Goal: Information Seeking & Learning: Find specific fact

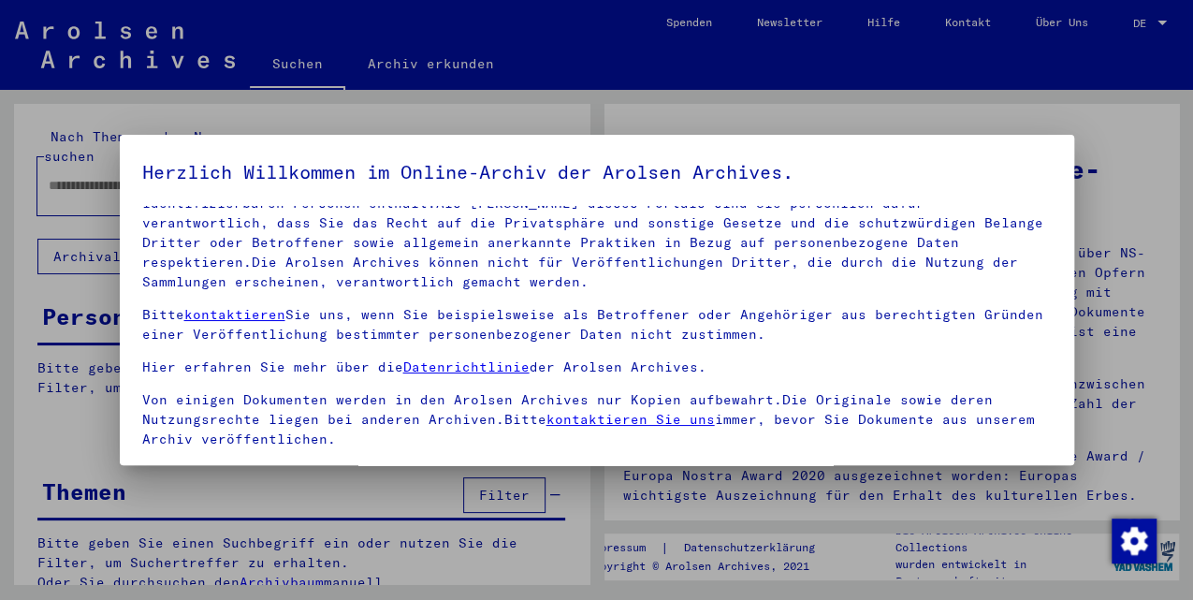
scroll to position [153, 0]
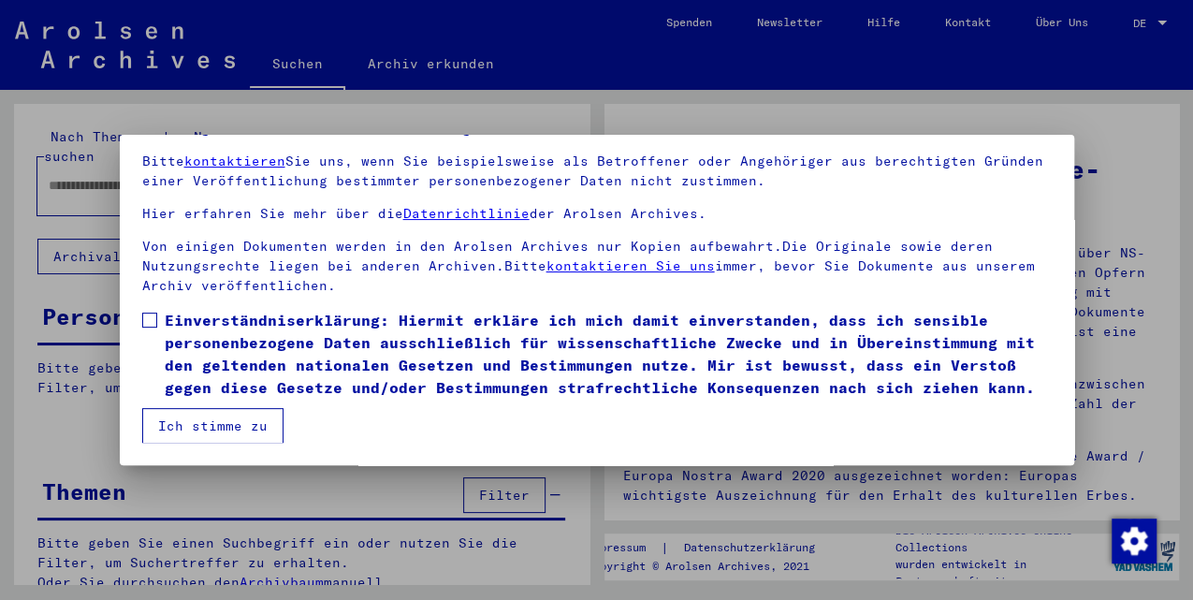
click at [152, 322] on span at bounding box center [149, 320] width 15 height 15
click at [184, 408] on button "Ich stimme zu" at bounding box center [212, 426] width 141 height 36
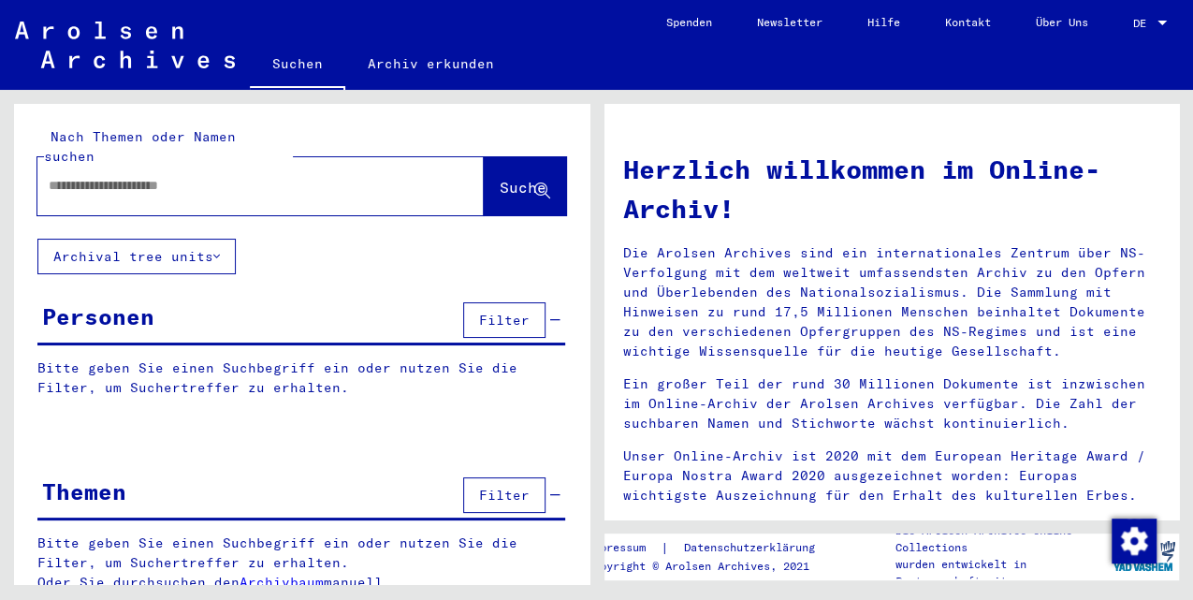
click at [191, 426] on div at bounding box center [302, 437] width 576 height 23
click at [180, 176] on input "text" at bounding box center [238, 186] width 379 height 20
type input "*********"
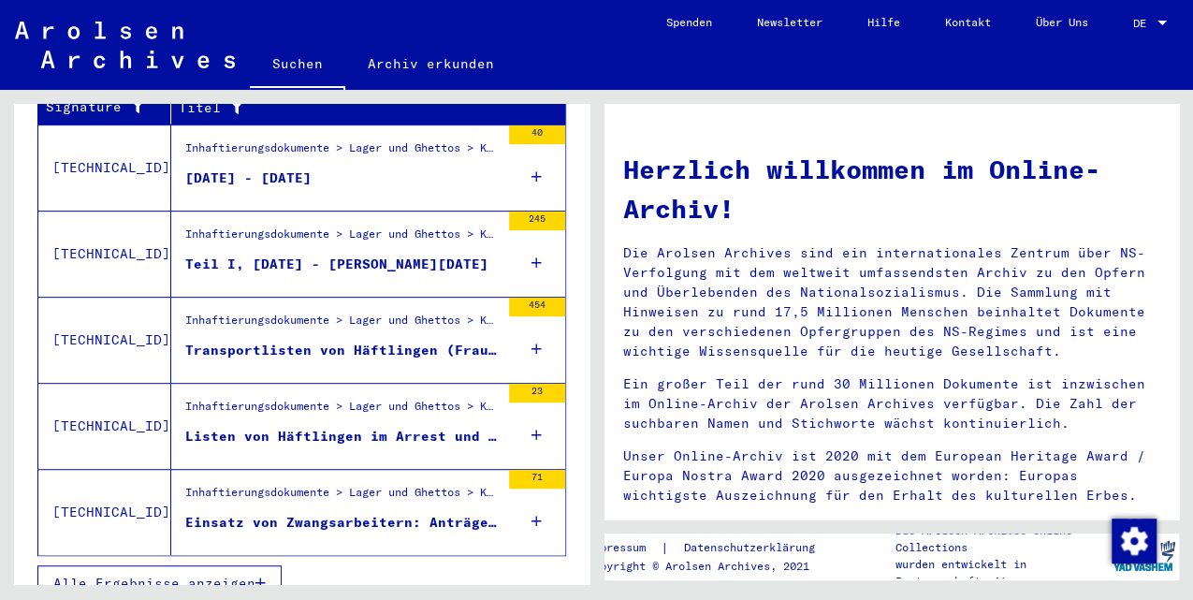
click at [328, 427] on div "Listen von Häftlingen im Arrest und im Häftlingskrankenbau des [GEOGRAPHIC_DATA…" at bounding box center [342, 437] width 314 height 20
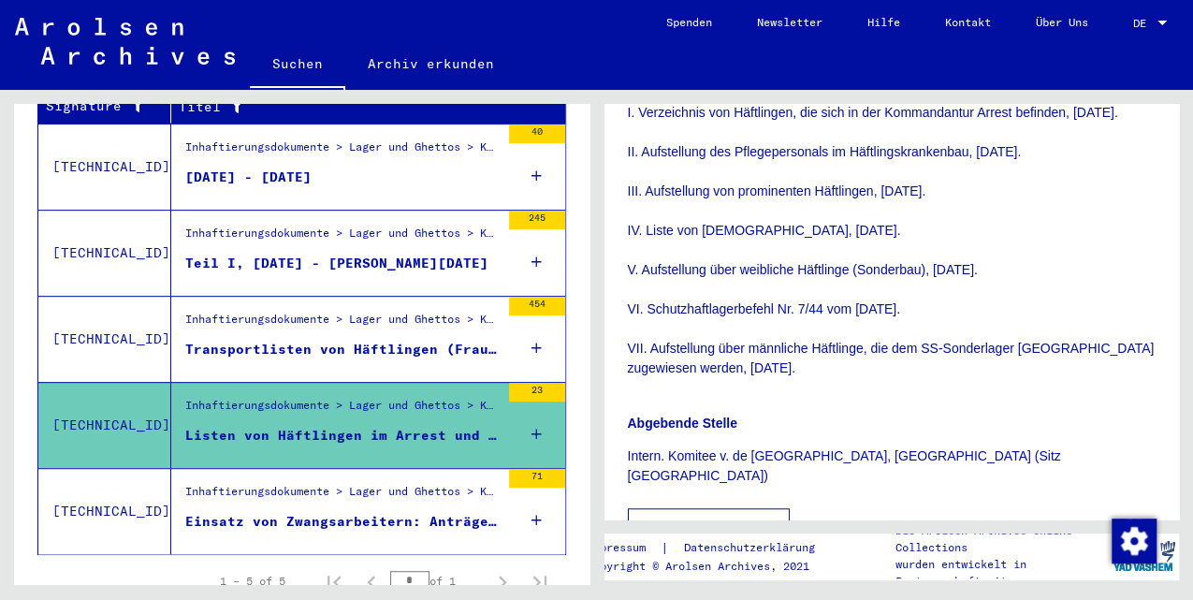
scroll to position [686, 0]
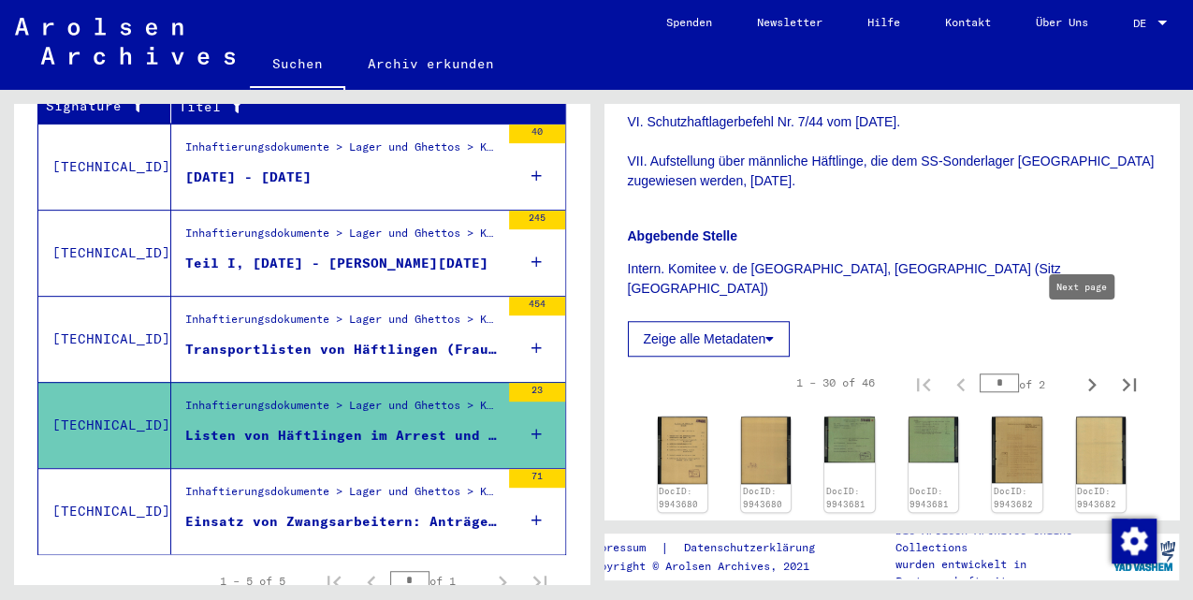
click at [1080, 372] on icon "Next page" at bounding box center [1092, 385] width 26 height 26
type input "*"
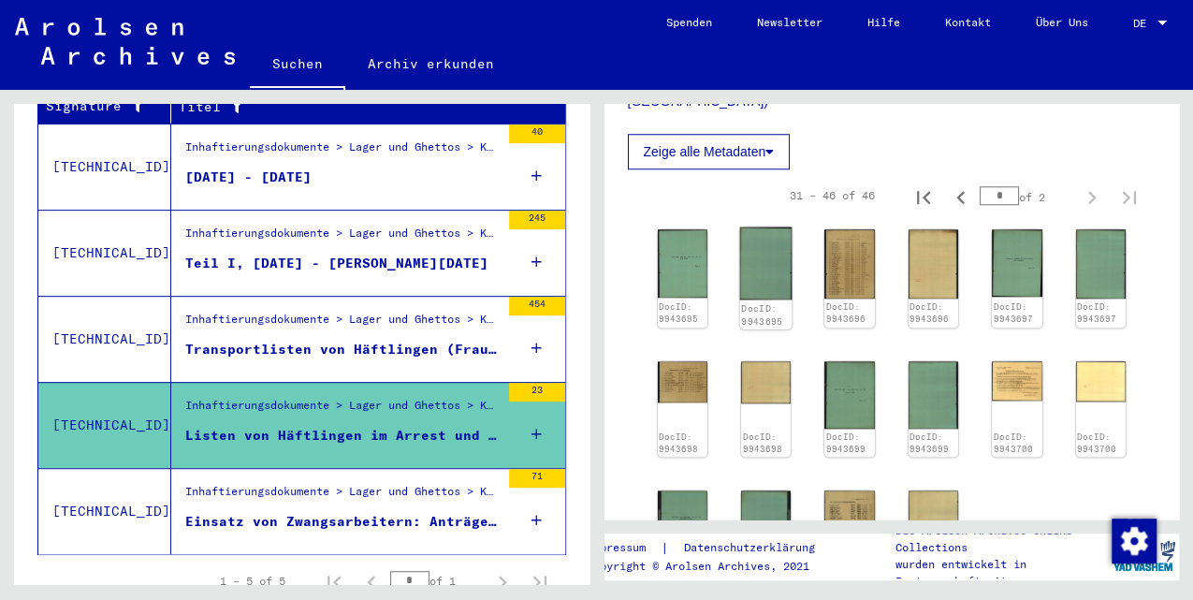
scroll to position [749, 0]
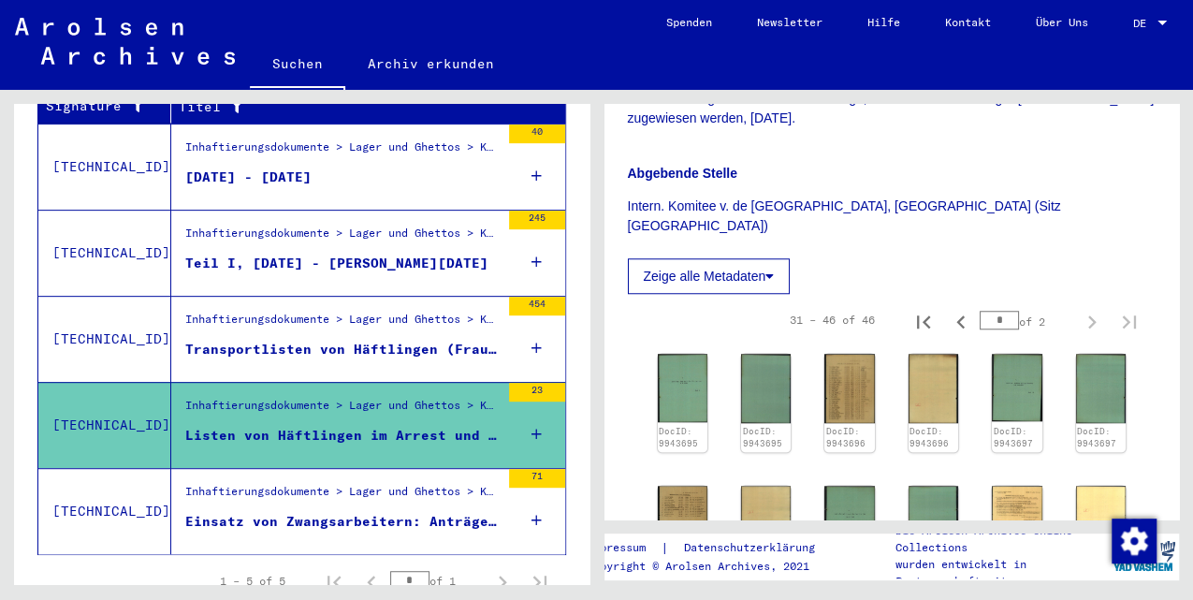
click at [648, 346] on div "DocID: 9943695 DocID: 9943695 DocID: 9943696 DocID: 9943696 DocID: 9943697 DocI…" at bounding box center [892, 531] width 529 height 370
click at [683, 352] on img at bounding box center [682, 388] width 52 height 72
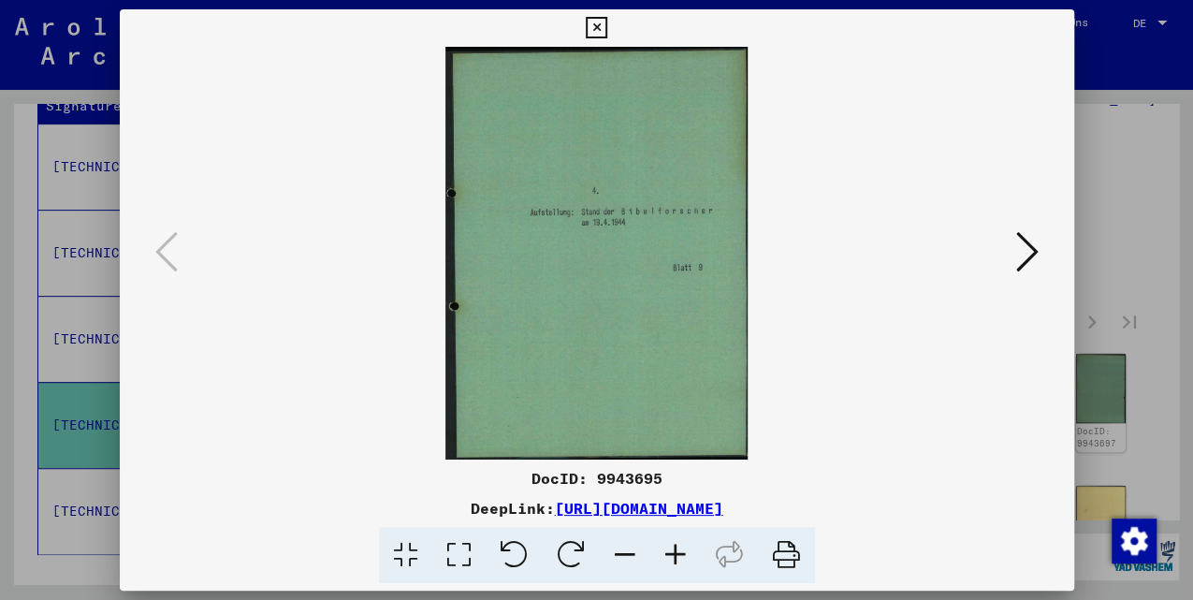
click at [1026, 256] on icon at bounding box center [1027, 251] width 22 height 45
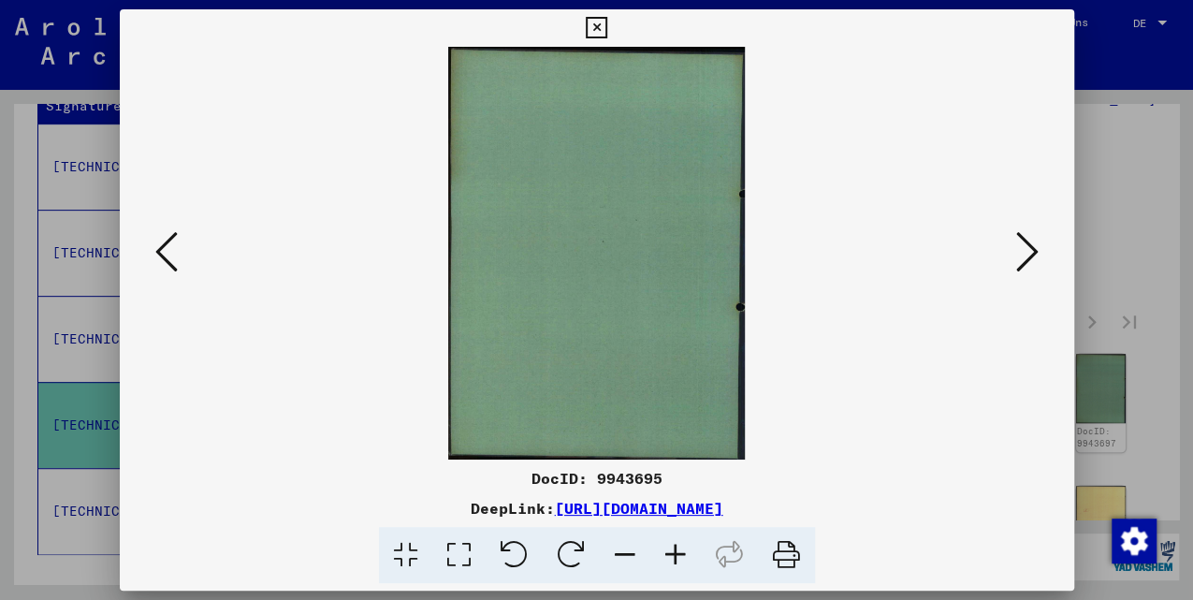
click at [1025, 256] on icon at bounding box center [1027, 251] width 22 height 45
click at [1023, 256] on icon at bounding box center [1027, 251] width 22 height 45
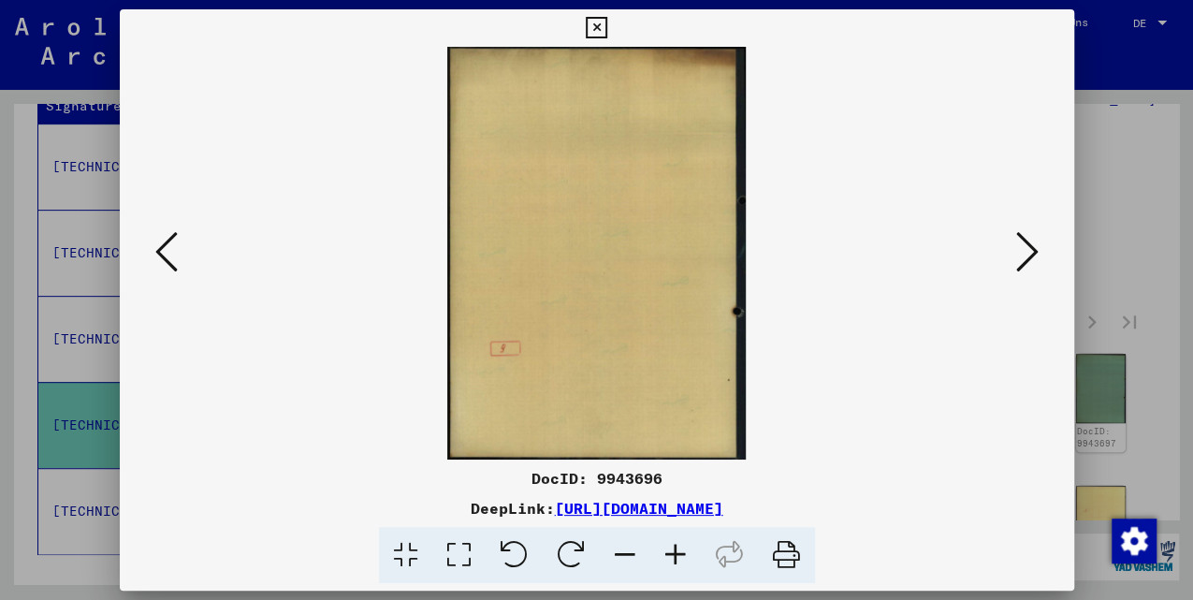
click at [1022, 257] on icon at bounding box center [1027, 251] width 22 height 45
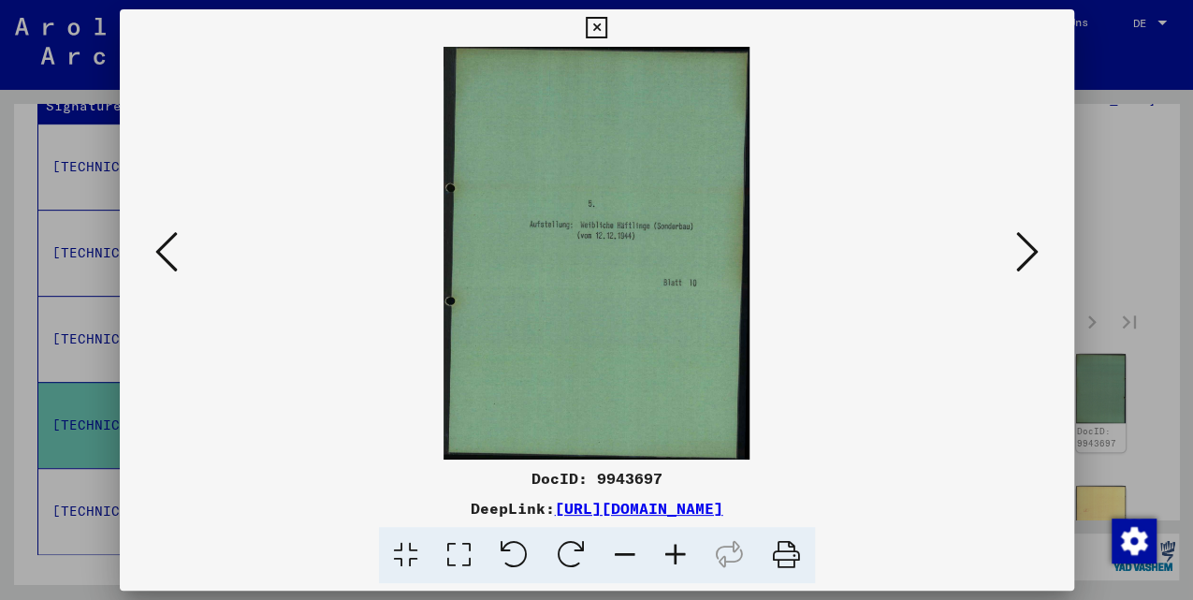
click at [1026, 245] on icon at bounding box center [1027, 251] width 22 height 45
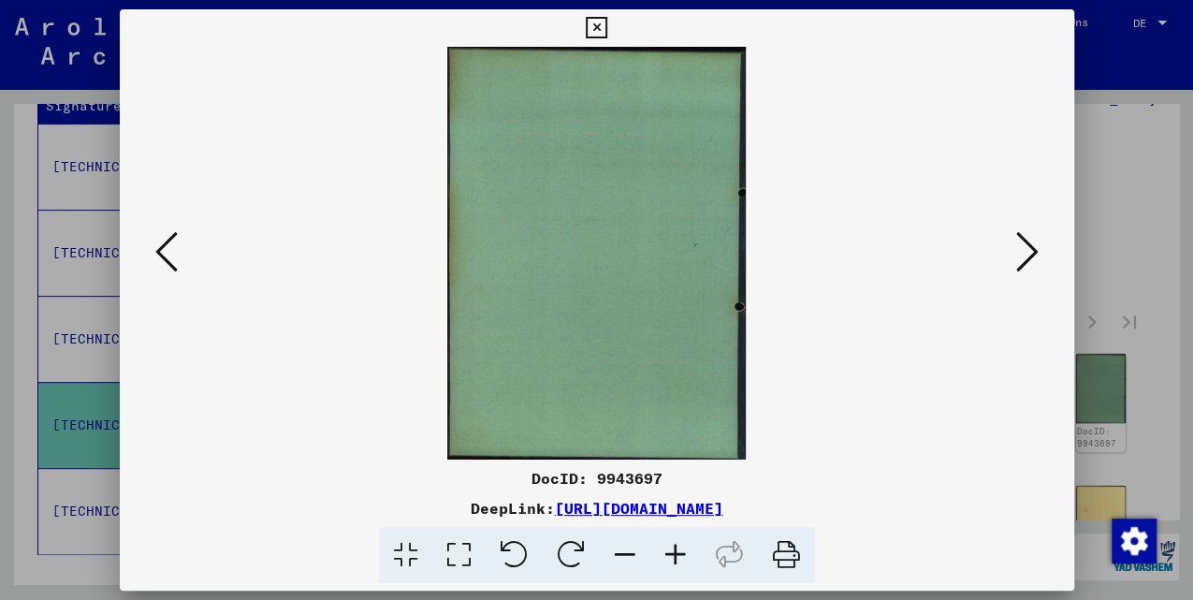
click at [1026, 244] on icon at bounding box center [1027, 251] width 22 height 45
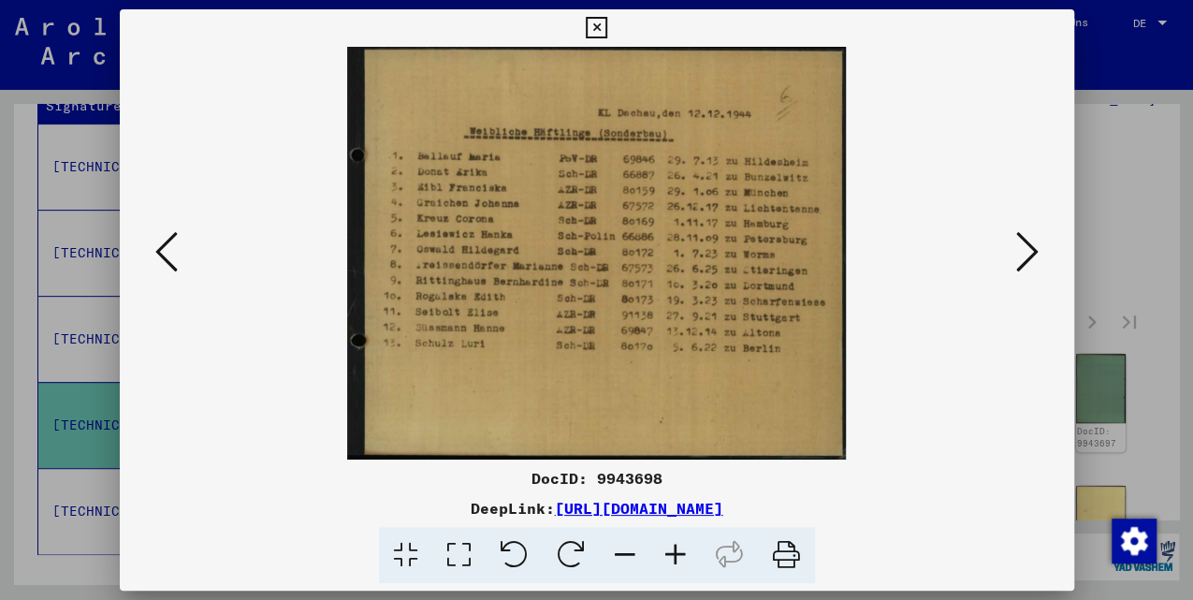
drag, startPoint x: 362, startPoint y: 507, endPoint x: 926, endPoint y: 510, distance: 564.3
click at [926, 510] on div "DeepLink: [URL][DOMAIN_NAME]" at bounding box center [597, 508] width 955 height 22
drag, startPoint x: 926, startPoint y: 510, endPoint x: 896, endPoint y: 512, distance: 30.0
copy link "[URL][DOMAIN_NAME]"
click at [597, 27] on icon at bounding box center [597, 28] width 22 height 22
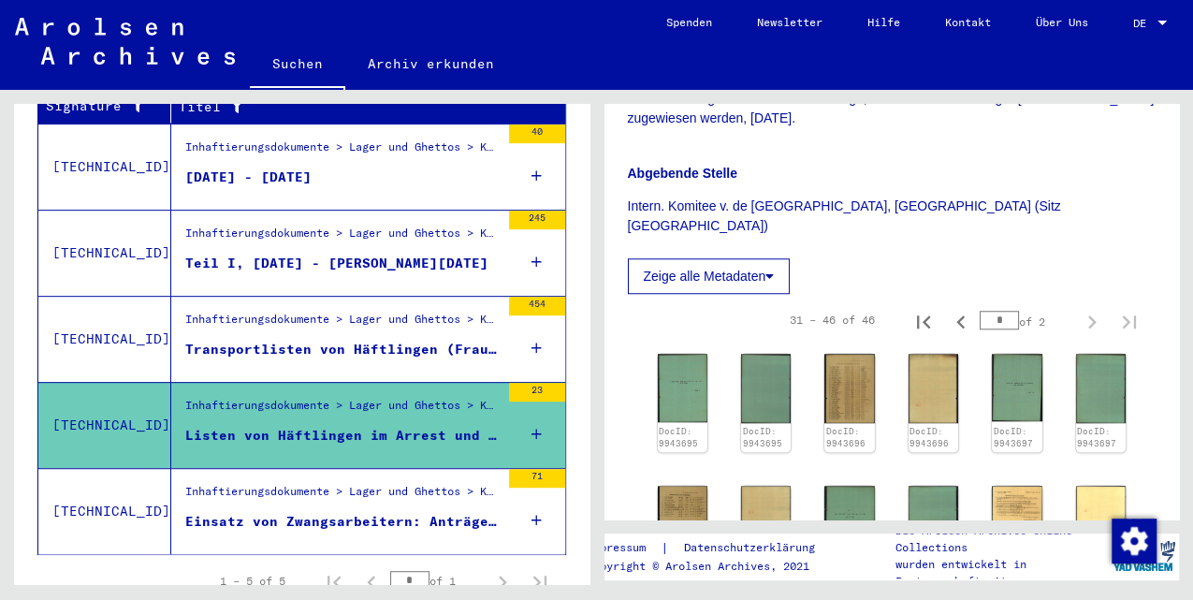
click at [335, 483] on div "Inhaftierungsdokumente > Lager und Ghettos > Konzentrationslager [GEOGRAPHIC_DA…" at bounding box center [342, 496] width 314 height 26
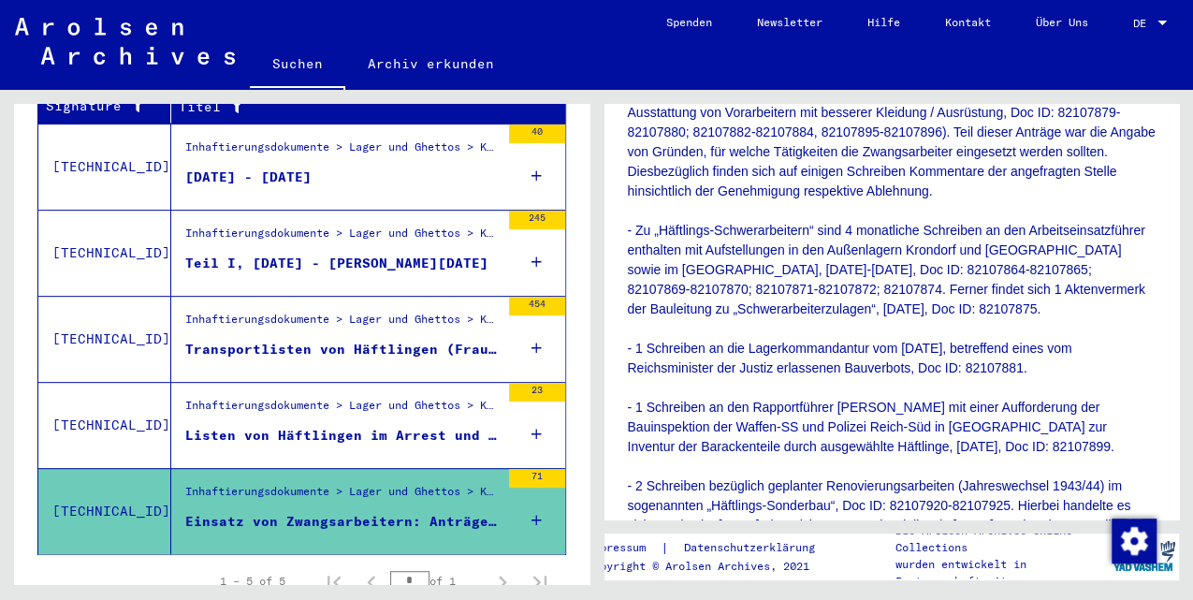
scroll to position [873, 0]
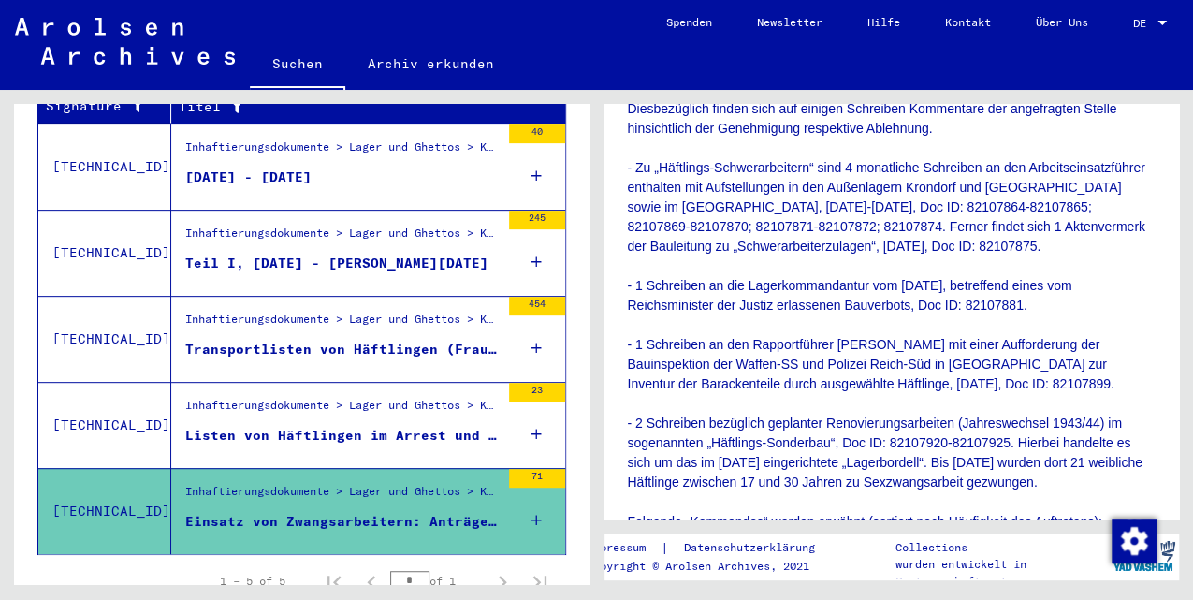
click at [384, 426] on div "Listen von Häftlingen im Arrest und im Häftlingskrankenbau des [GEOGRAPHIC_DATA…" at bounding box center [342, 436] width 314 height 20
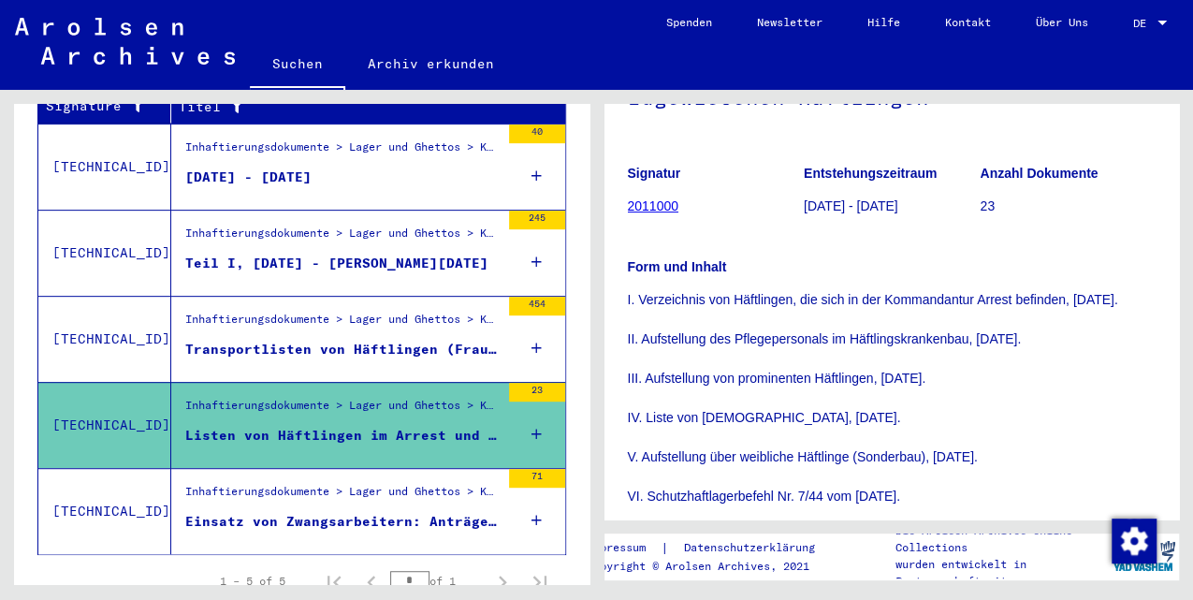
scroll to position [686, 0]
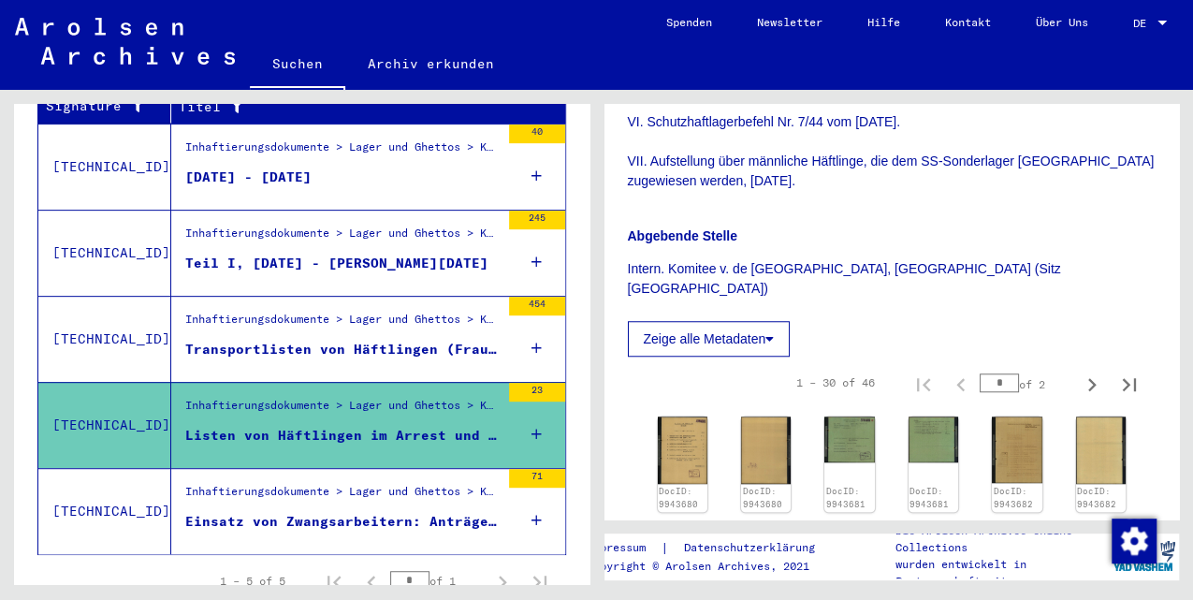
click at [440, 340] on div "Transportlisten von Häftlingen (Frauen) vom [GEOGRAPHIC_DATA] in Außenkommandos…" at bounding box center [342, 350] width 314 height 20
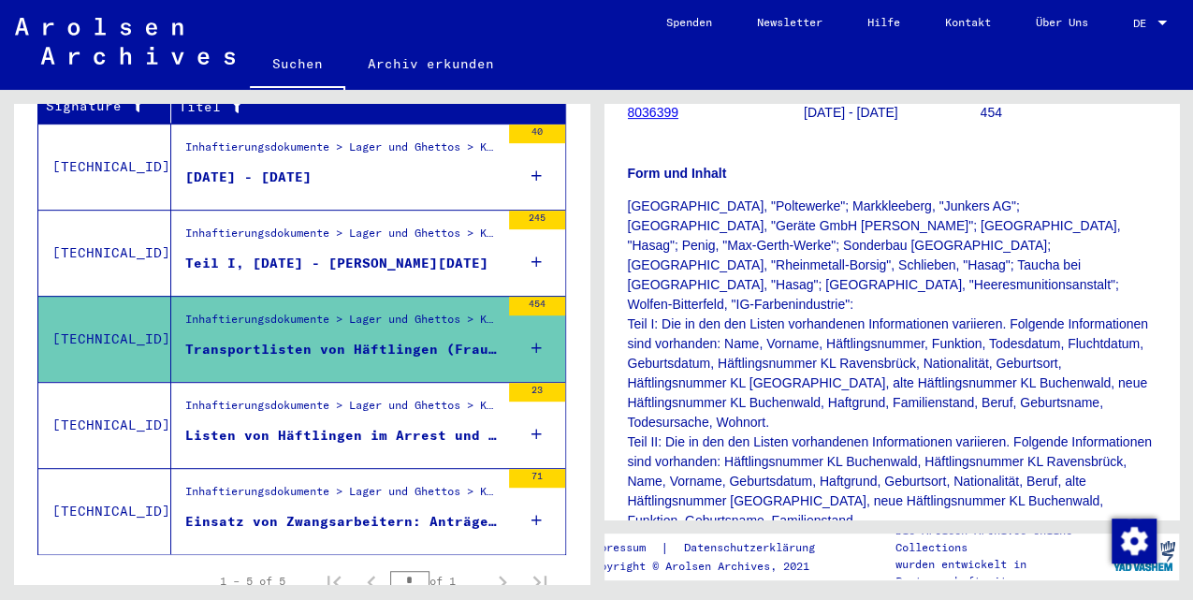
scroll to position [686, 0]
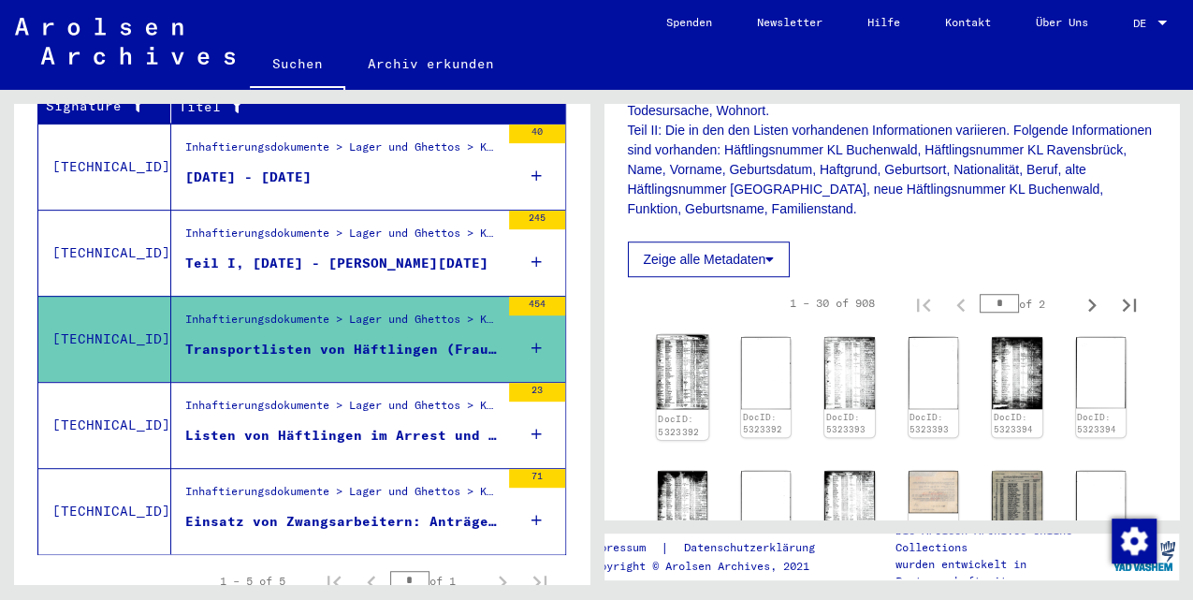
click at [676, 335] on img at bounding box center [682, 372] width 52 height 75
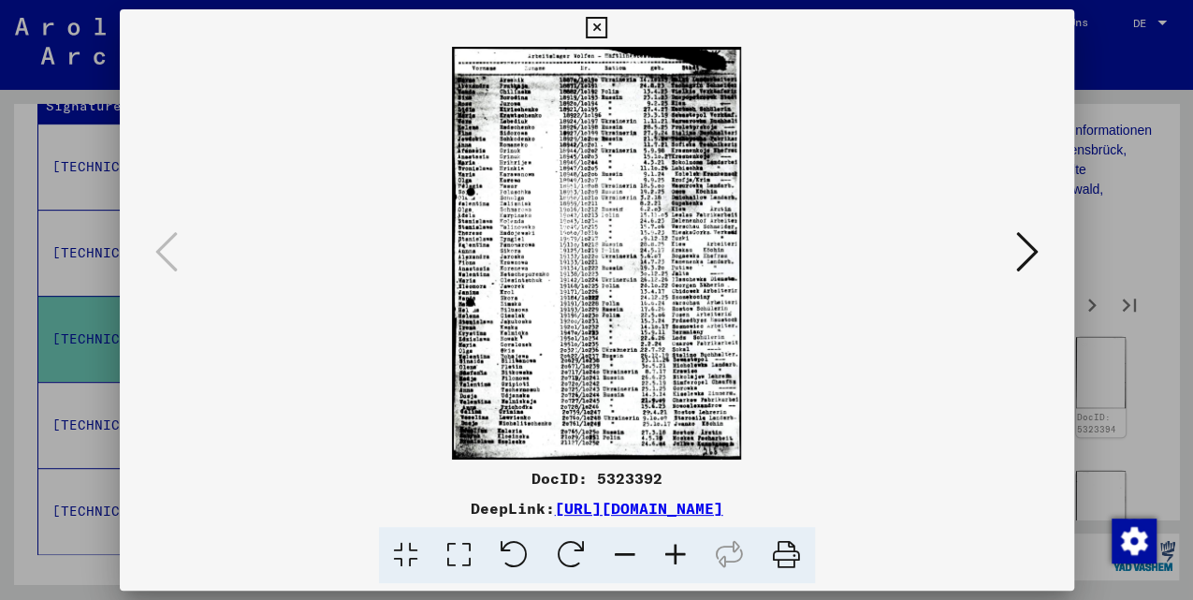
click at [1018, 261] on icon at bounding box center [1027, 251] width 22 height 45
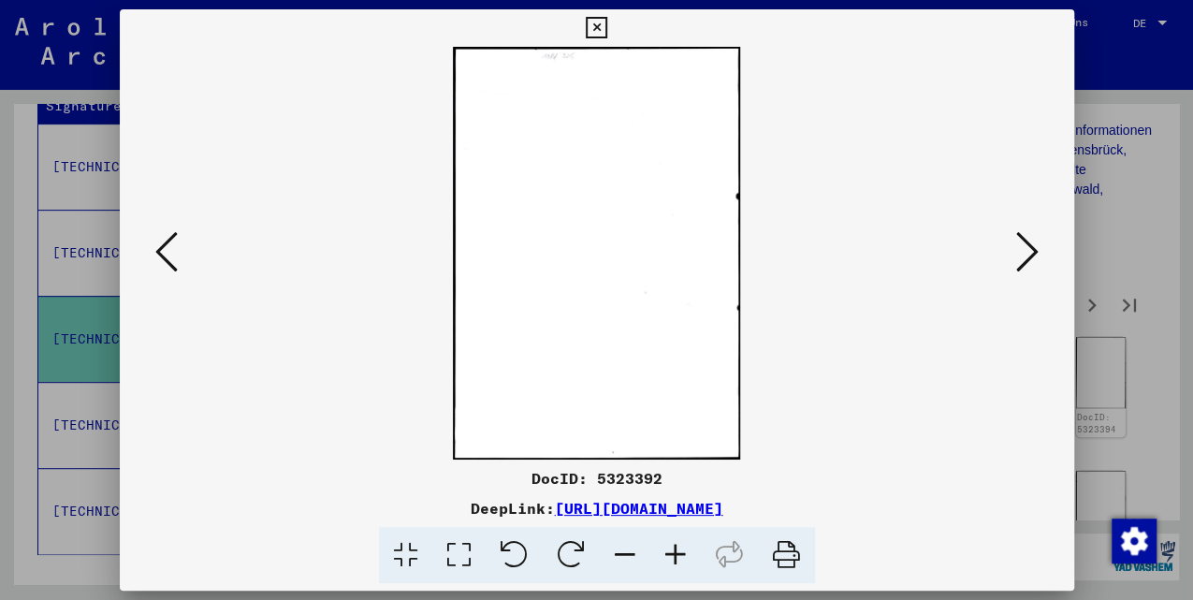
click at [1018, 260] on icon at bounding box center [1027, 251] width 22 height 45
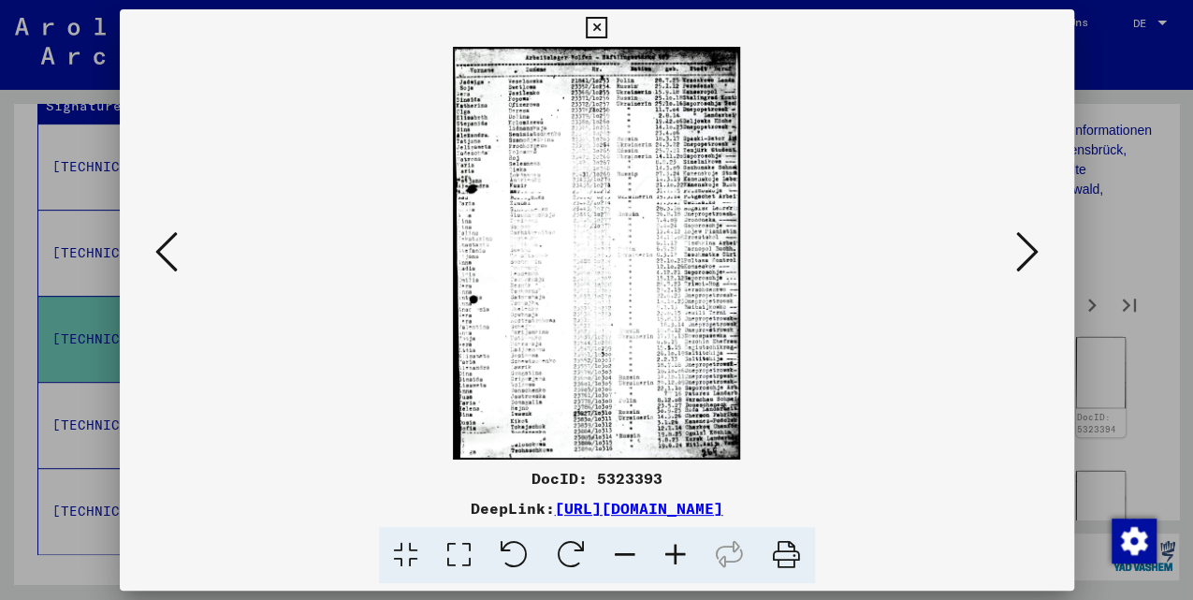
click at [1019, 260] on icon at bounding box center [1027, 251] width 22 height 45
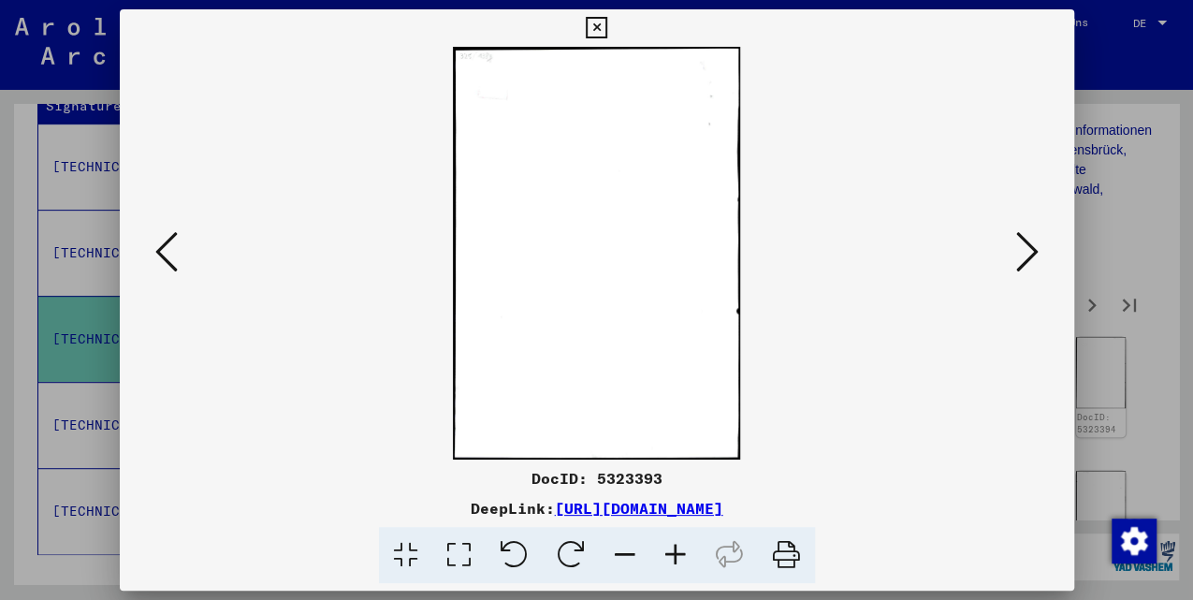
click at [1019, 260] on icon at bounding box center [1027, 251] width 22 height 45
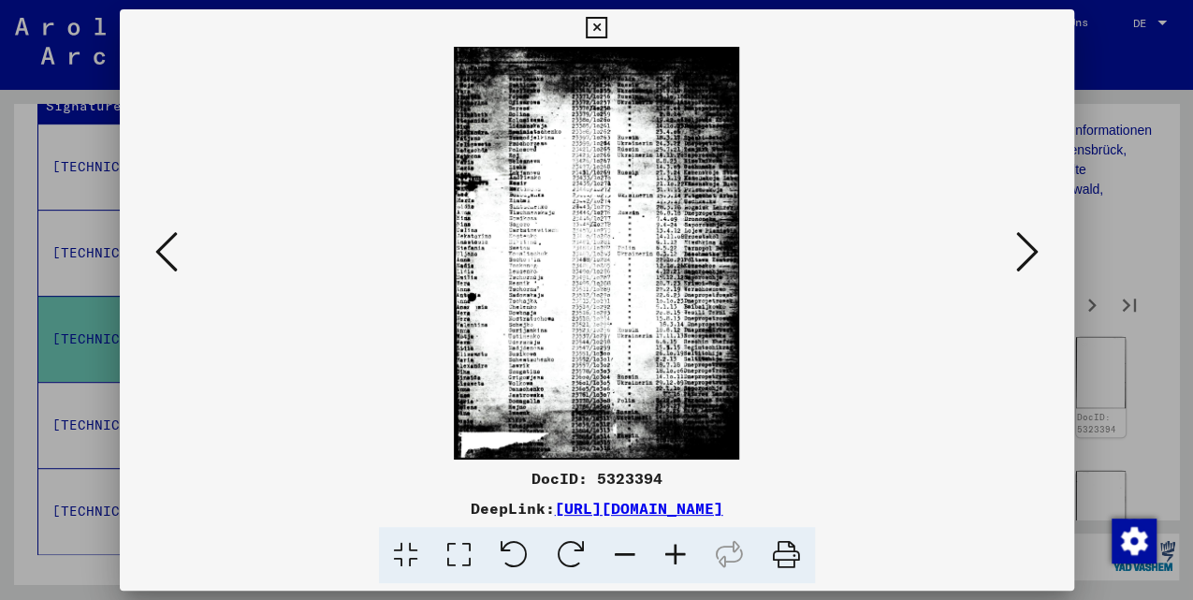
click at [1019, 260] on icon at bounding box center [1027, 251] width 22 height 45
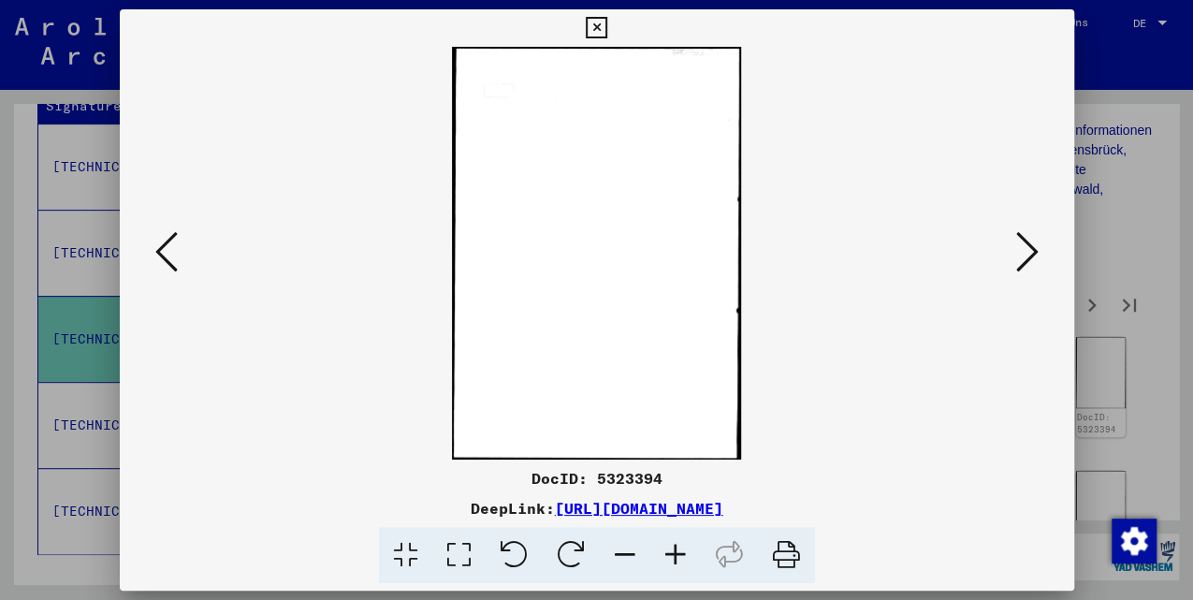
click at [1019, 260] on icon at bounding box center [1027, 251] width 22 height 45
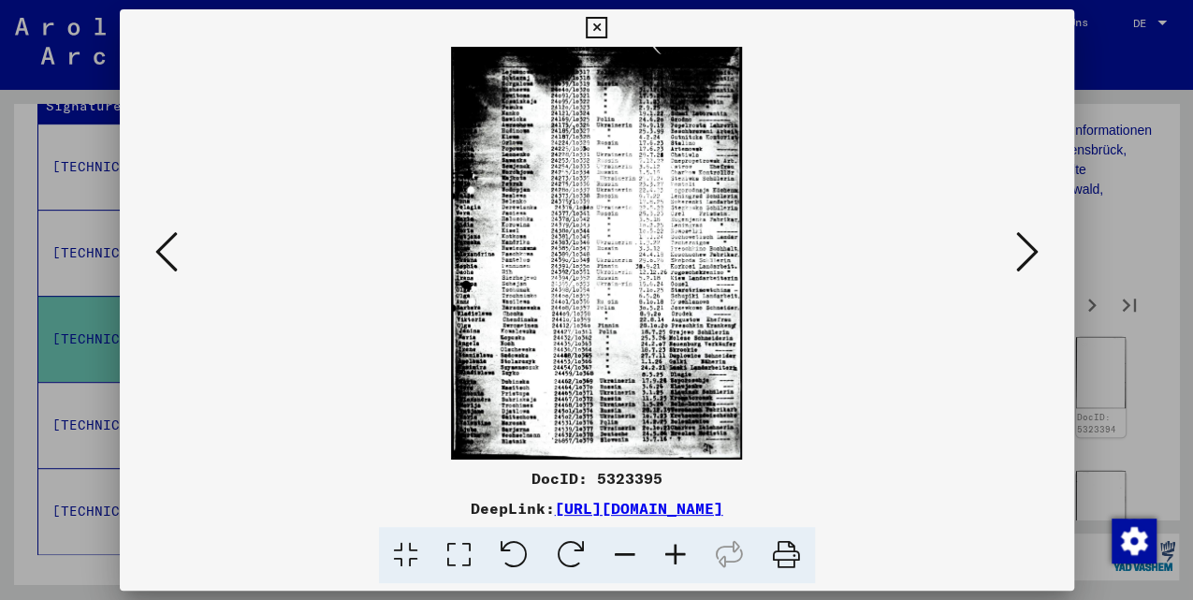
click at [1019, 260] on icon at bounding box center [1027, 251] width 22 height 45
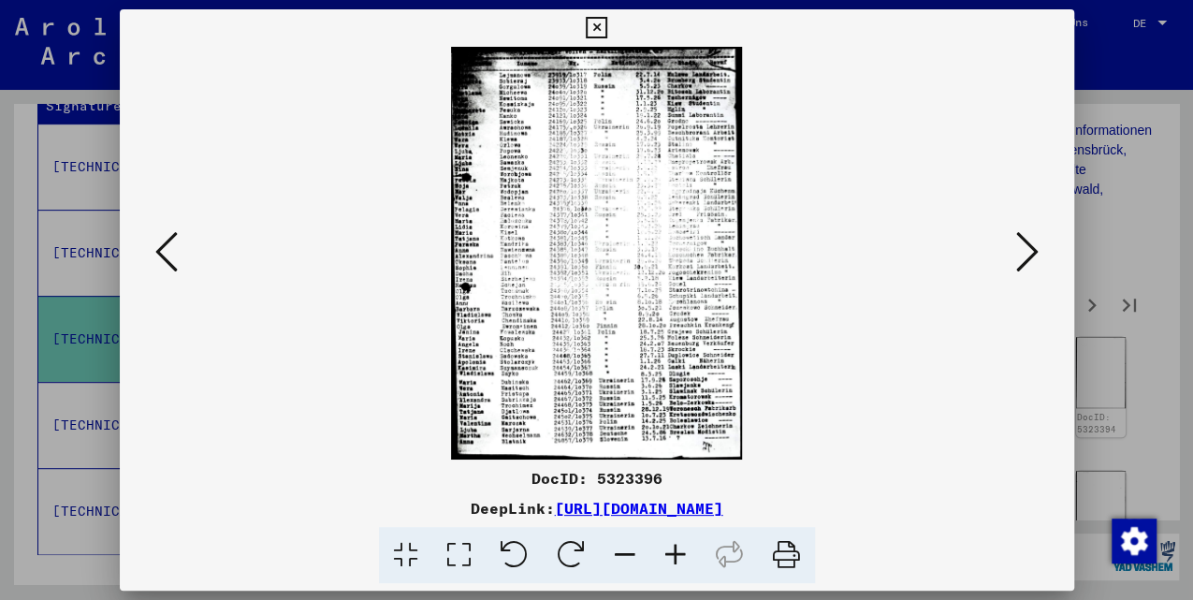
click at [1019, 260] on icon at bounding box center [1027, 251] width 22 height 45
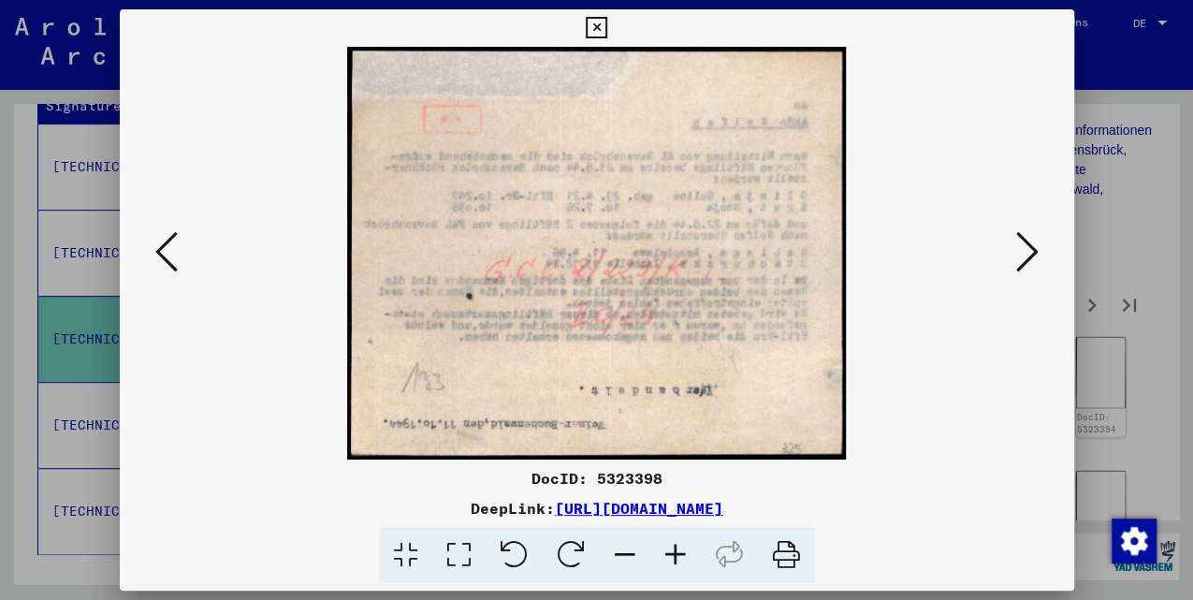
click at [1019, 260] on icon at bounding box center [1027, 251] width 22 height 45
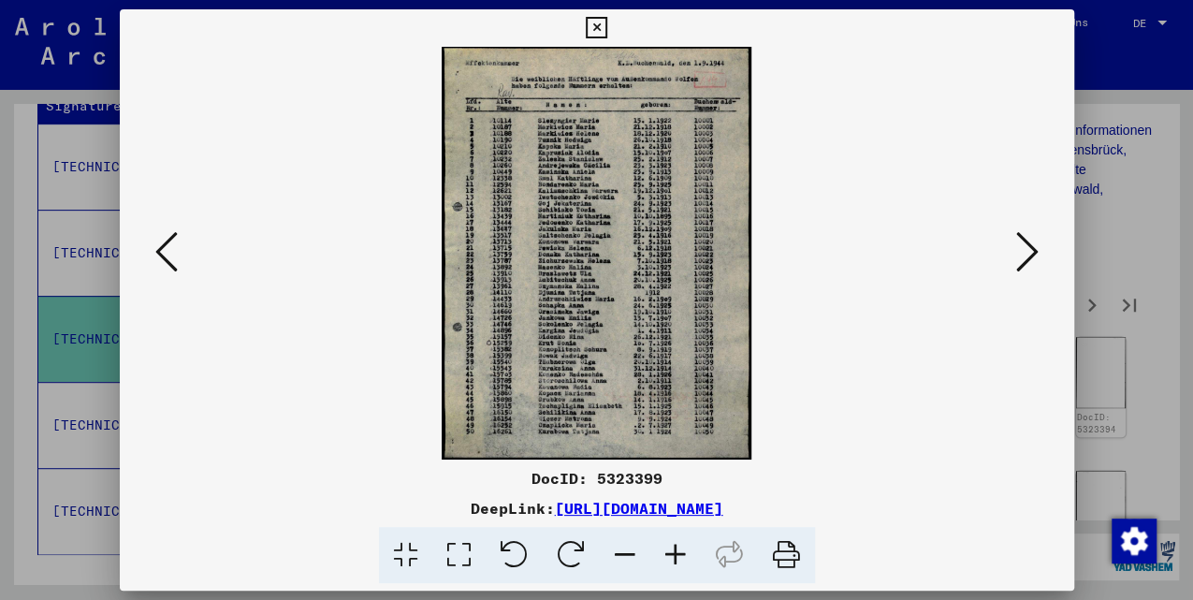
click at [159, 247] on icon at bounding box center [166, 251] width 22 height 45
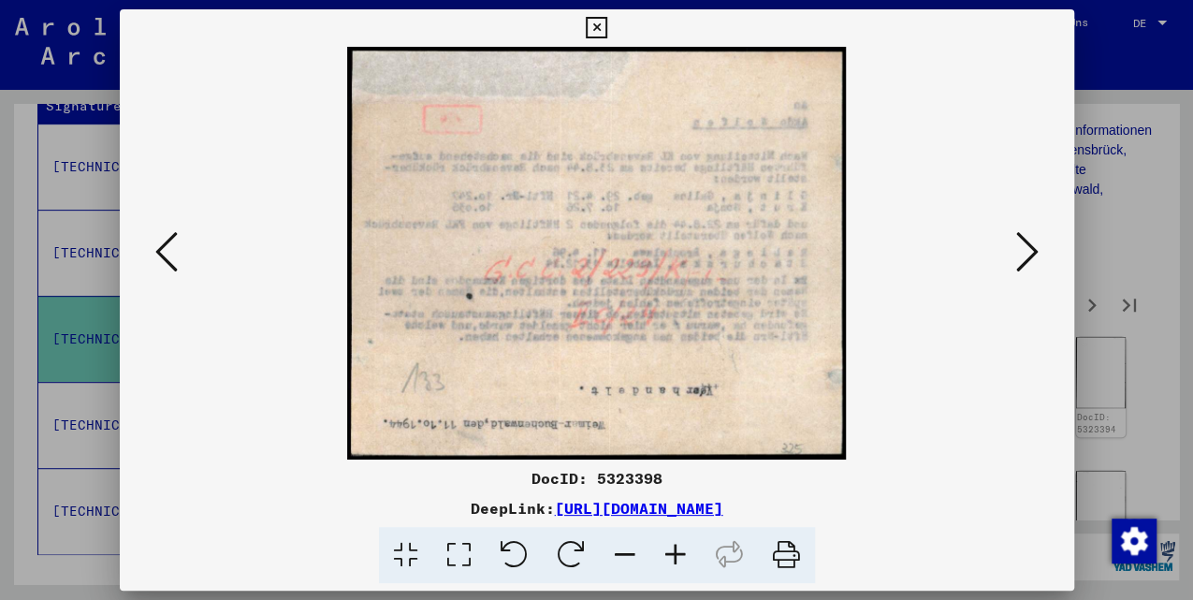
click at [1013, 240] on button at bounding box center [1028, 252] width 34 height 53
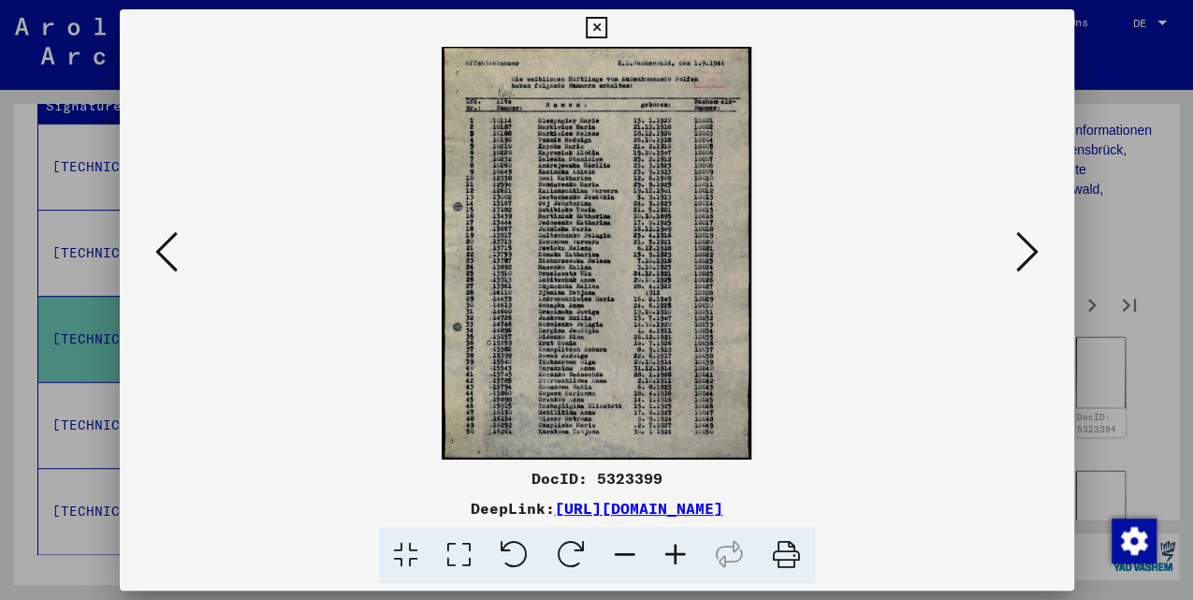
click at [1030, 255] on icon at bounding box center [1027, 251] width 22 height 45
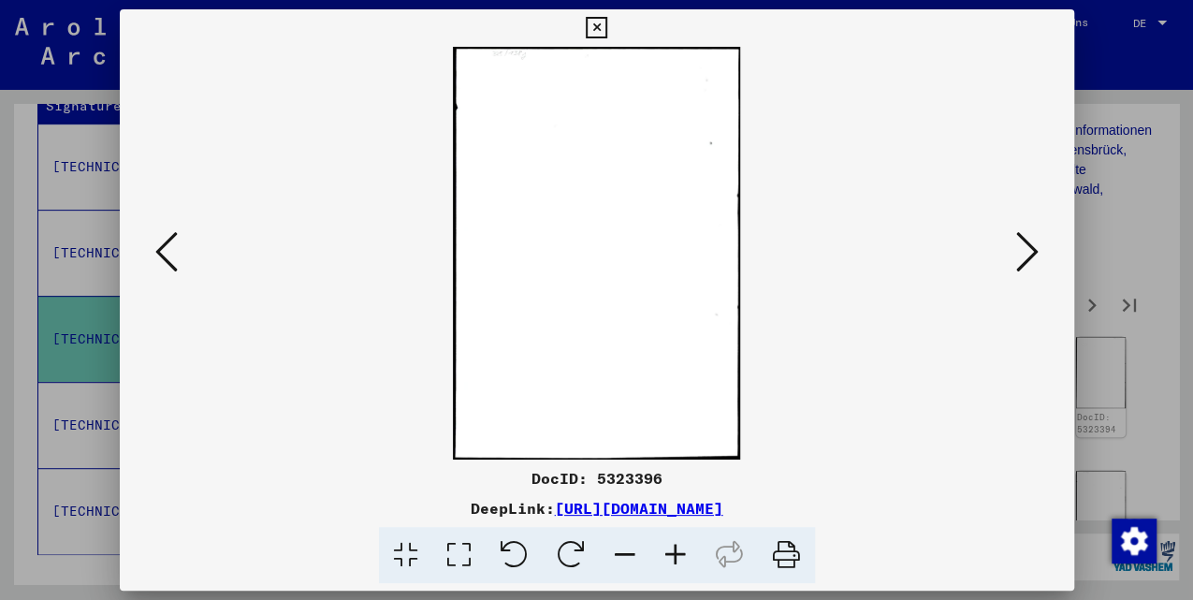
click at [1024, 254] on icon at bounding box center [1027, 251] width 22 height 45
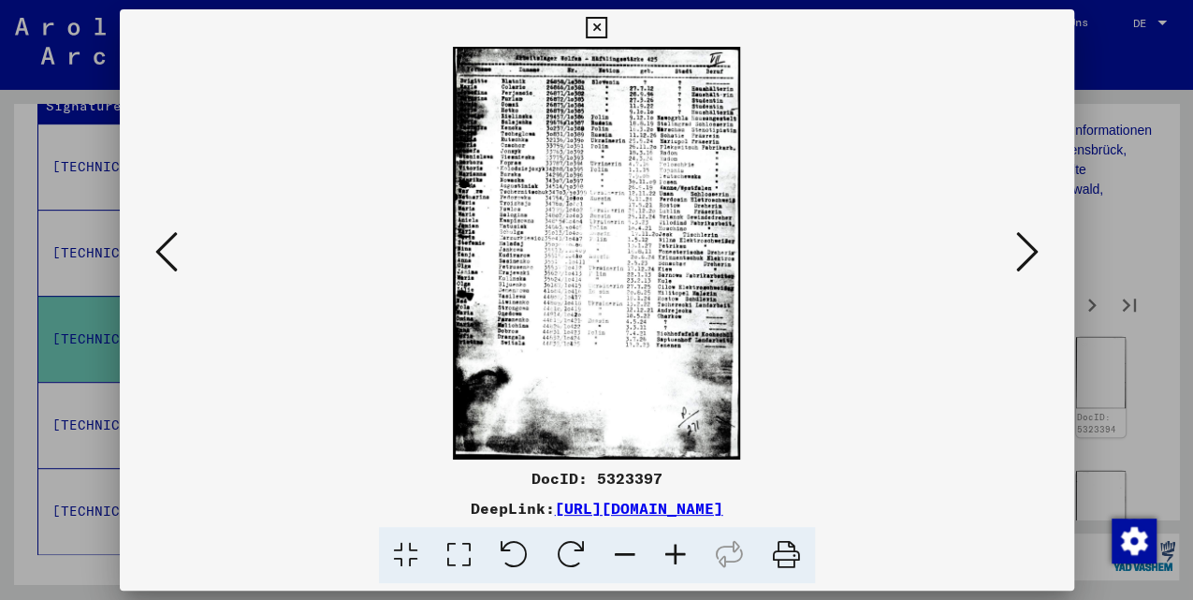
click at [1024, 252] on icon at bounding box center [1027, 251] width 22 height 45
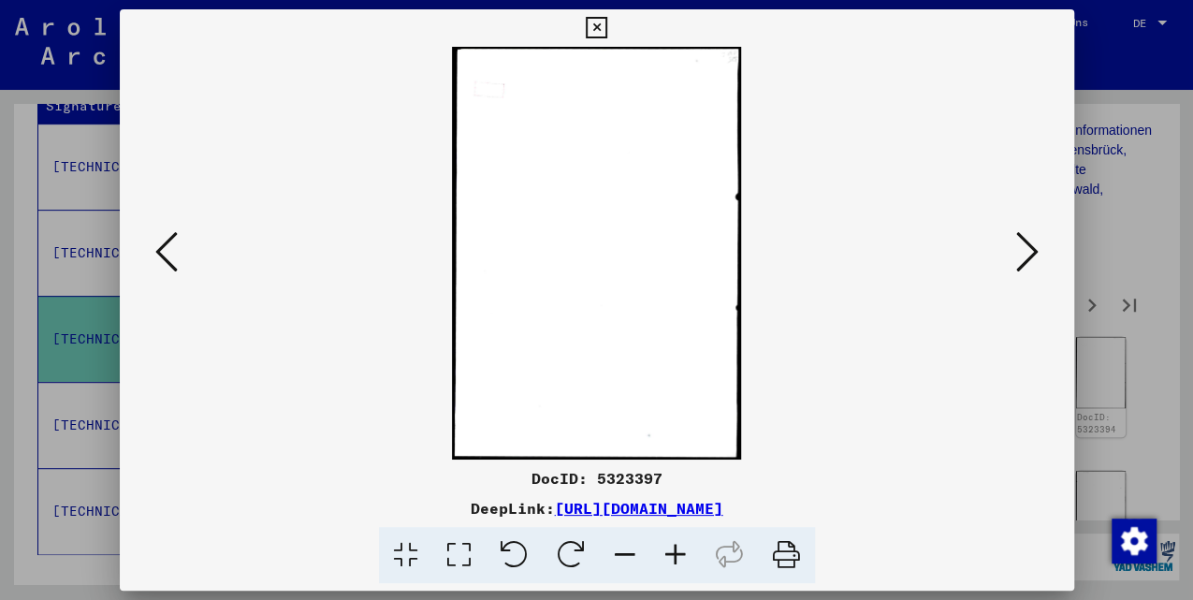
click at [1024, 252] on icon at bounding box center [1027, 251] width 22 height 45
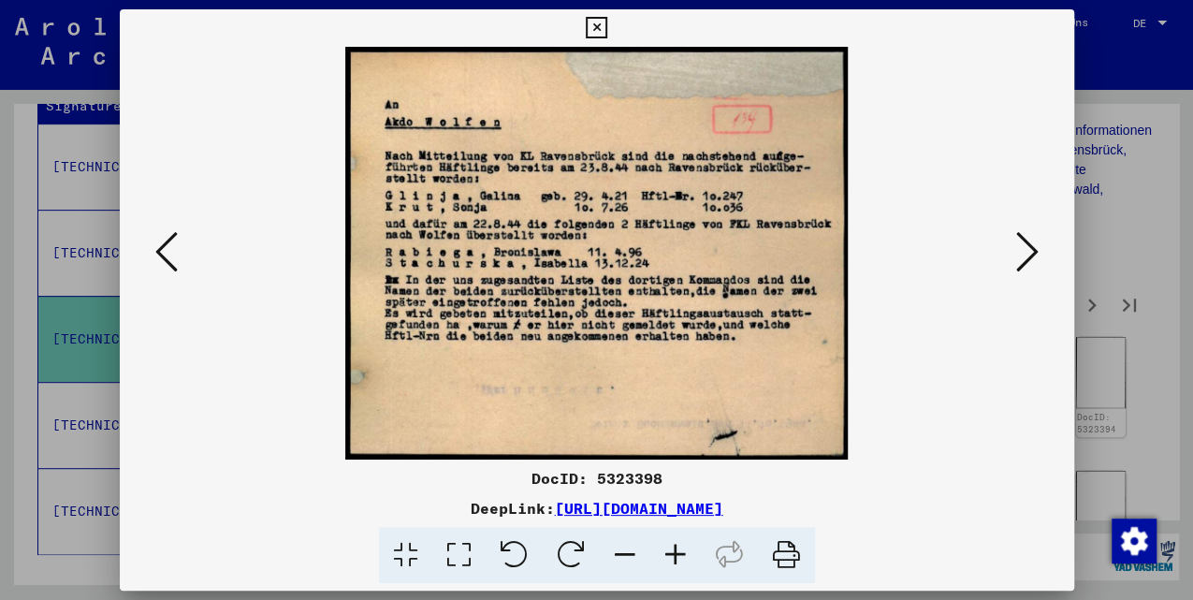
click at [1011, 256] on button at bounding box center [1028, 252] width 34 height 53
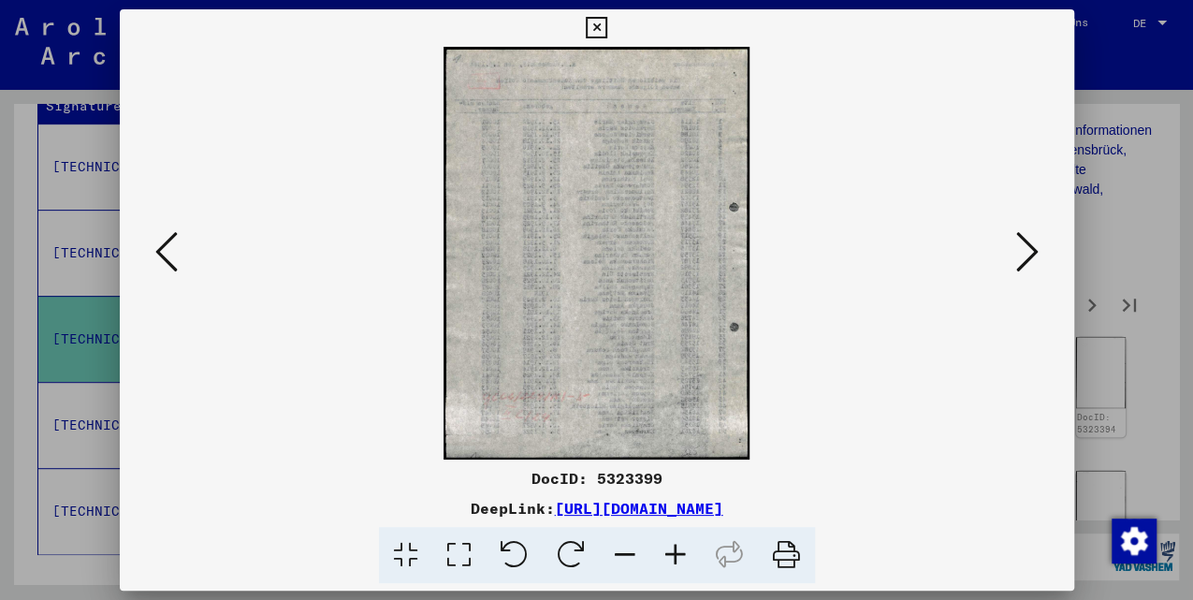
click at [1016, 253] on icon at bounding box center [1027, 251] width 22 height 45
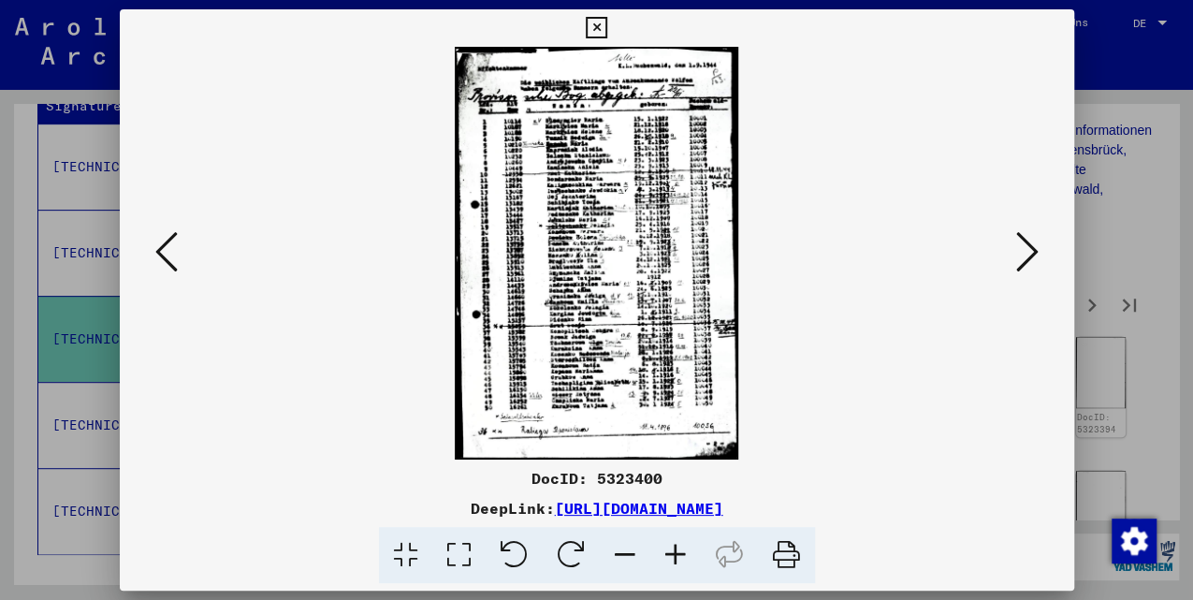
click at [1016, 253] on icon at bounding box center [1027, 251] width 22 height 45
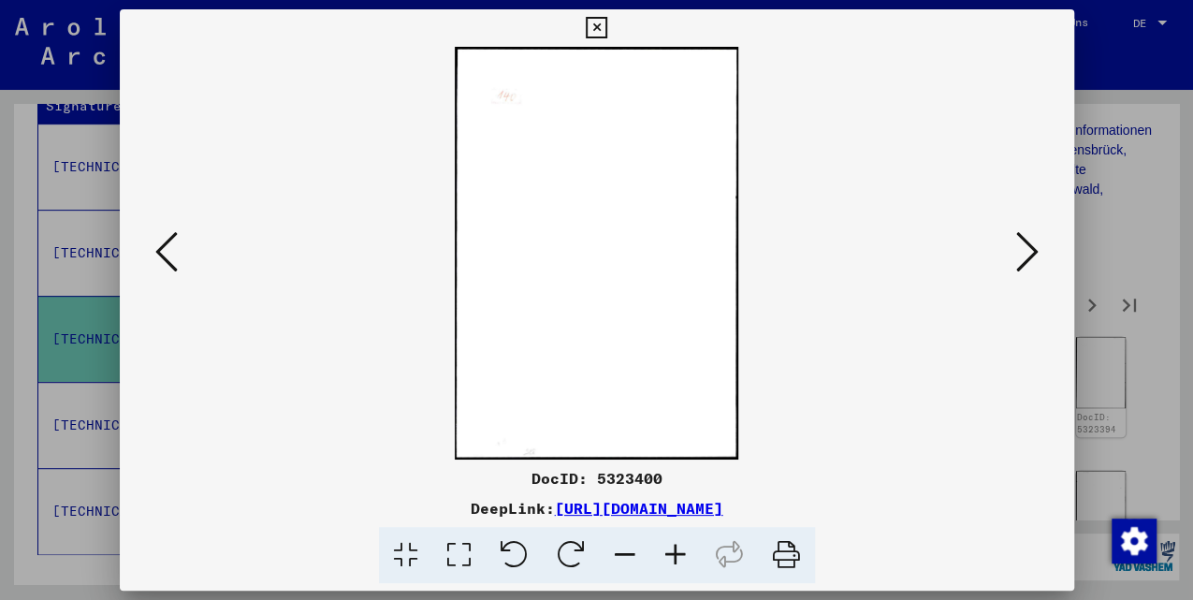
click at [1016, 254] on icon at bounding box center [1027, 251] width 22 height 45
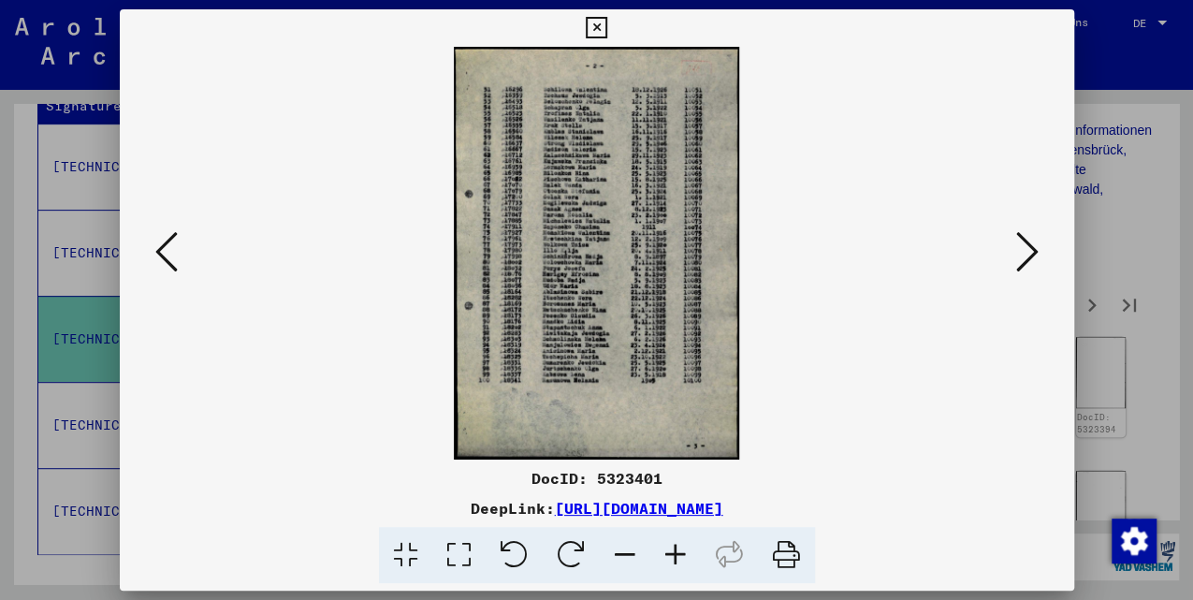
click at [1016, 254] on icon at bounding box center [1027, 251] width 22 height 45
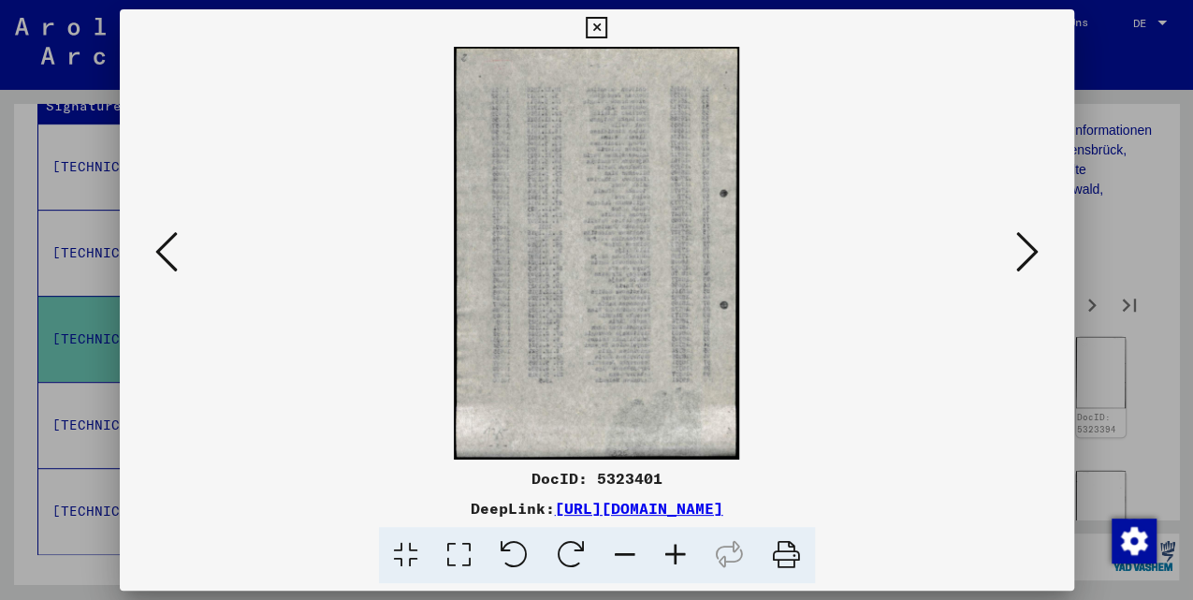
click at [1016, 254] on icon at bounding box center [1027, 251] width 22 height 45
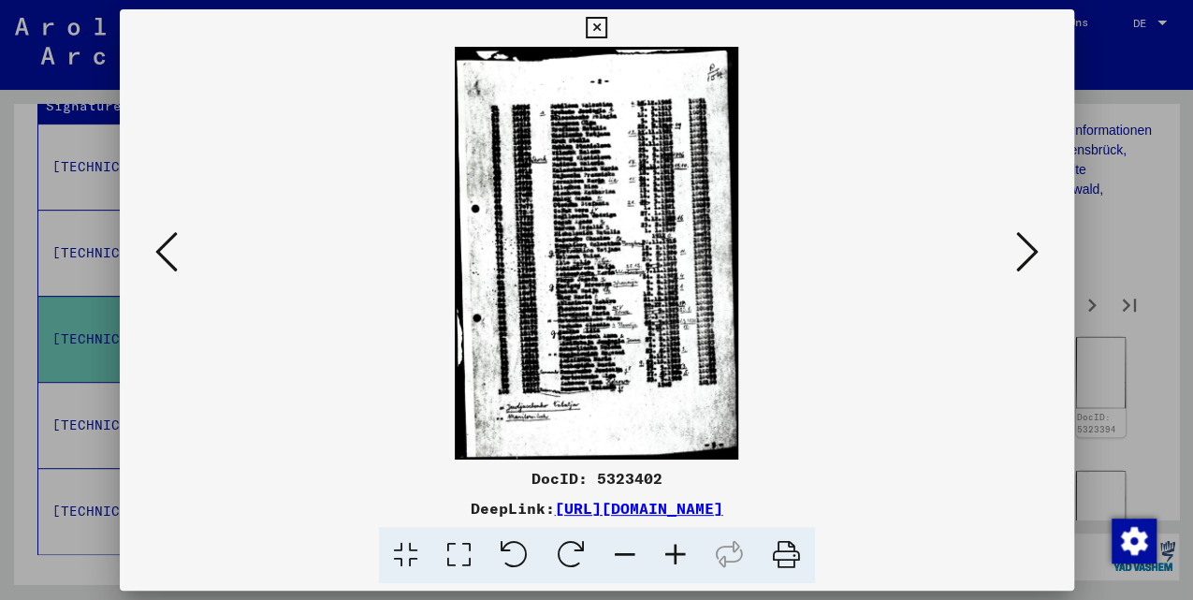
click at [1016, 254] on icon at bounding box center [1027, 251] width 22 height 45
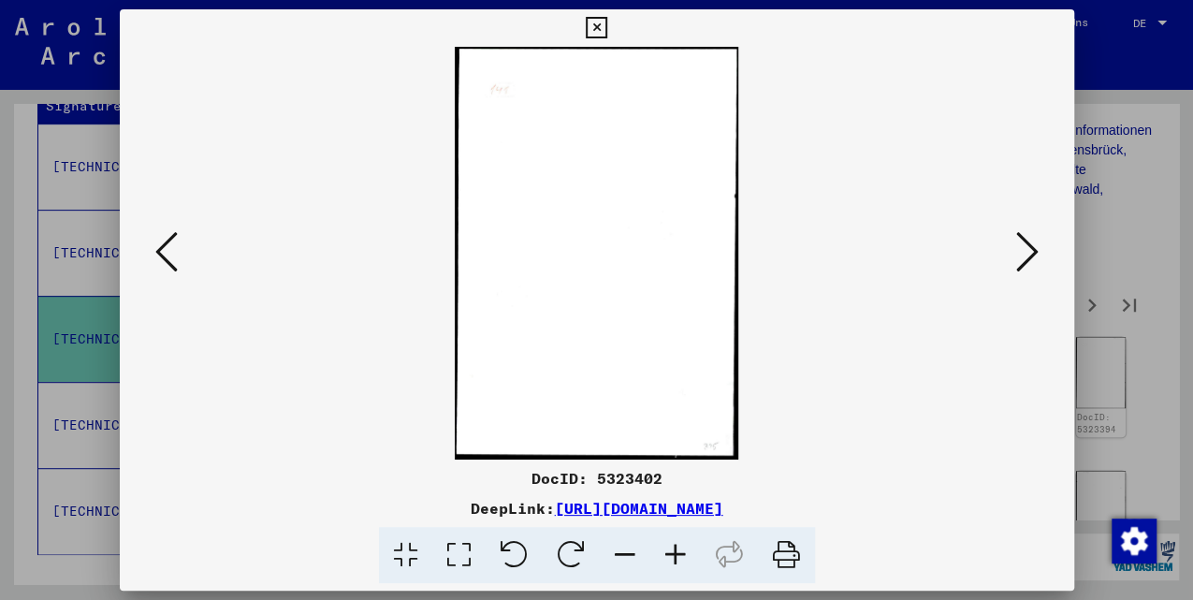
click at [1016, 254] on icon at bounding box center [1027, 251] width 22 height 45
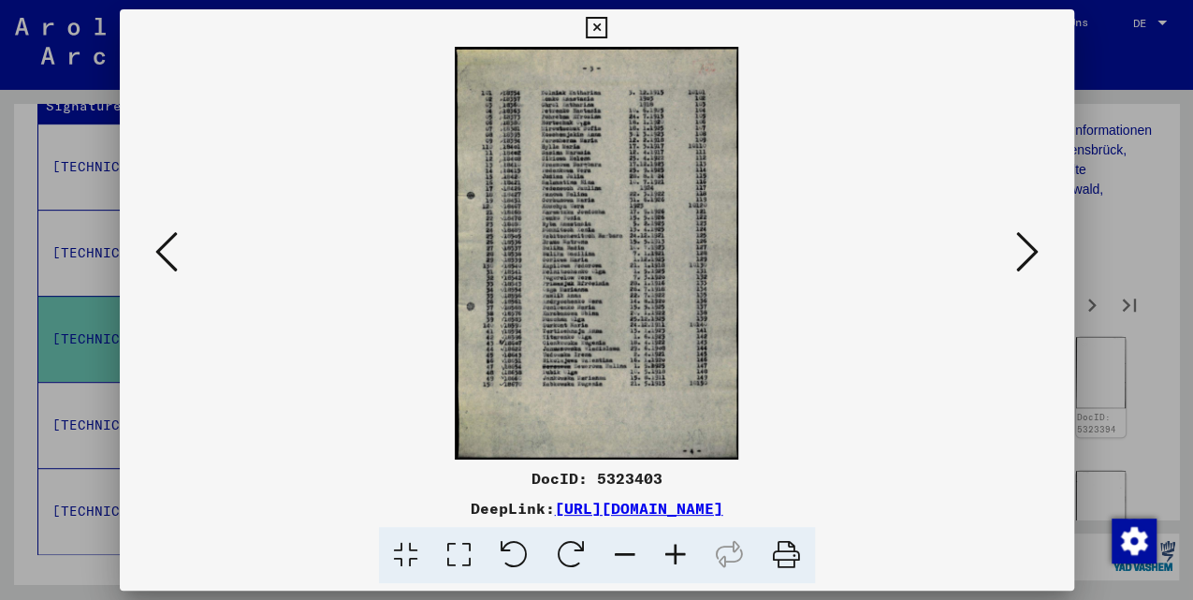
click at [1016, 254] on icon at bounding box center [1027, 251] width 22 height 45
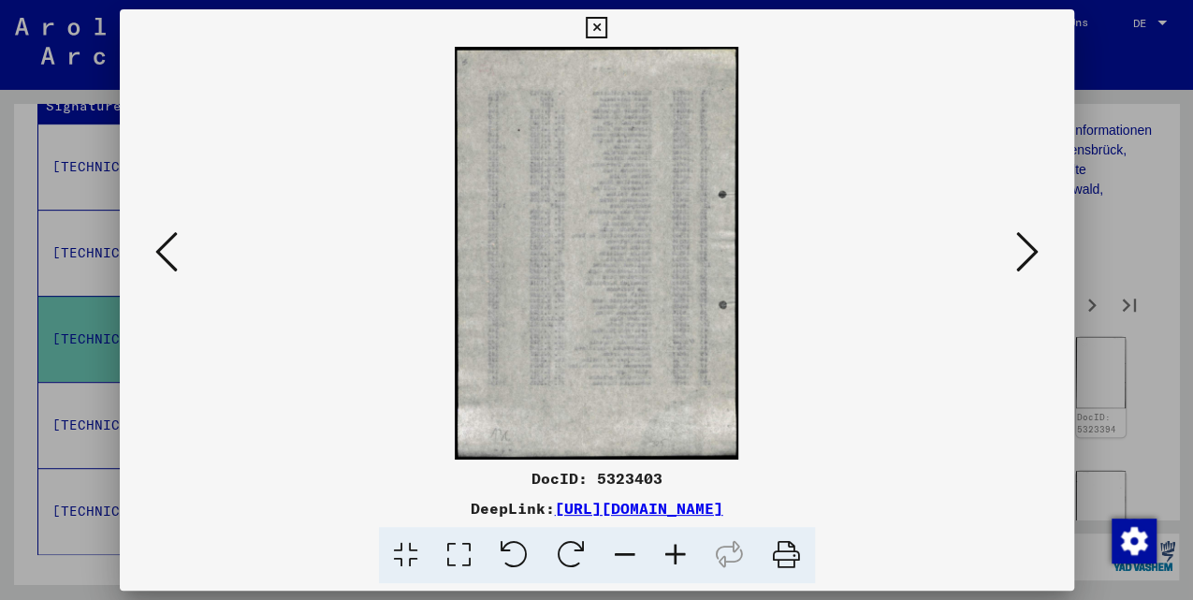
click at [1016, 254] on icon at bounding box center [1027, 251] width 22 height 45
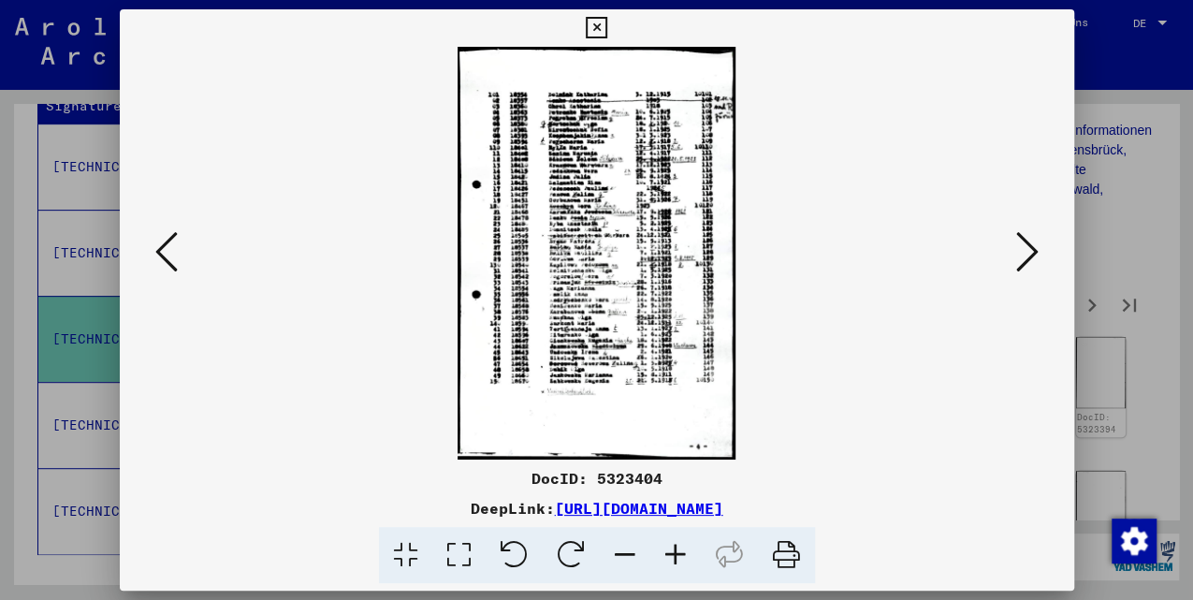
click at [1016, 254] on icon at bounding box center [1027, 251] width 22 height 45
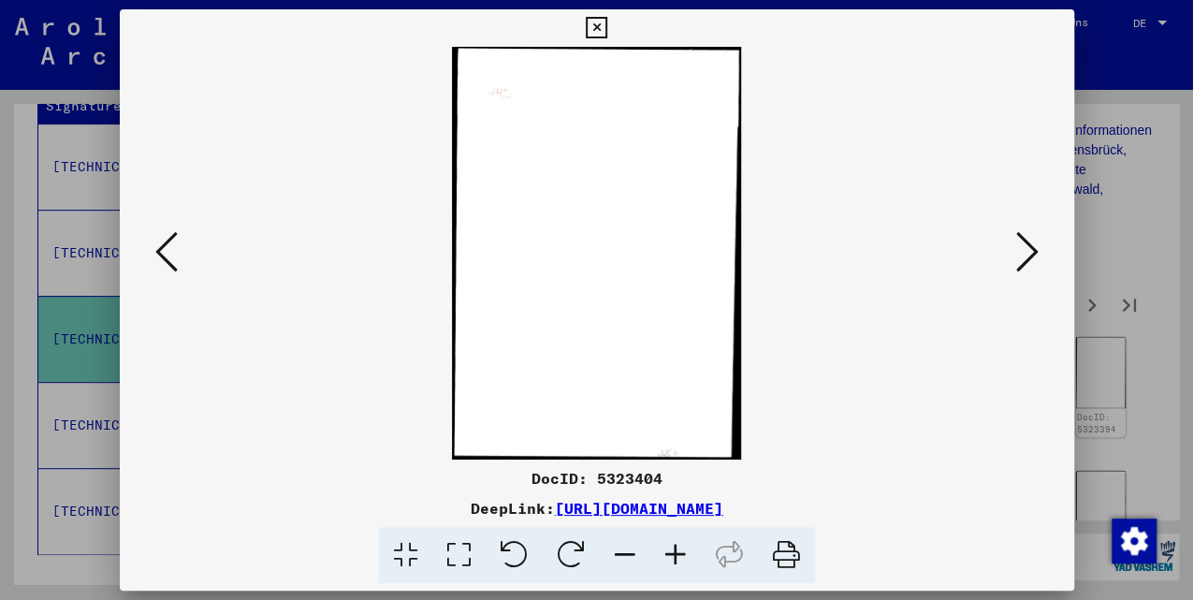
click at [1016, 255] on icon at bounding box center [1027, 251] width 22 height 45
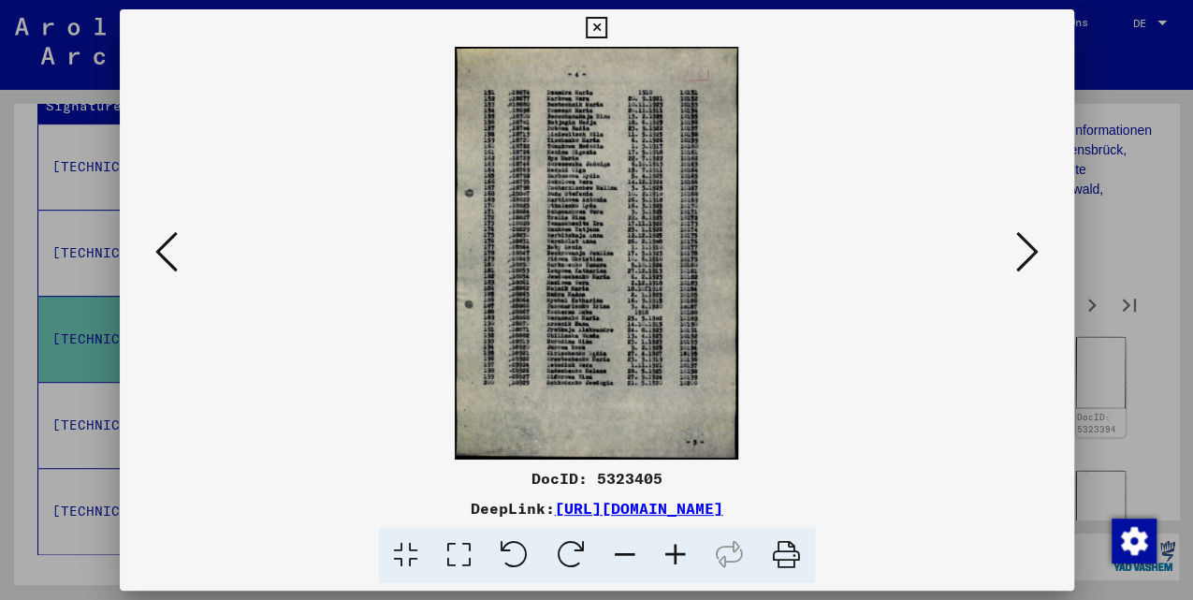
click at [1016, 255] on icon at bounding box center [1027, 251] width 22 height 45
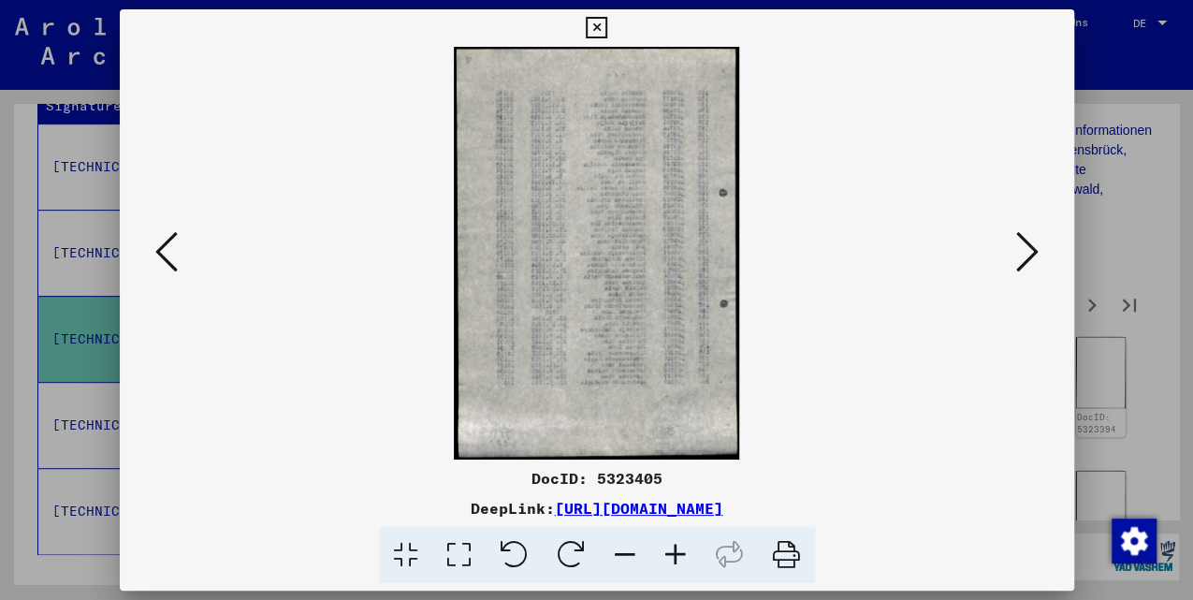
click at [1016, 255] on icon at bounding box center [1027, 251] width 22 height 45
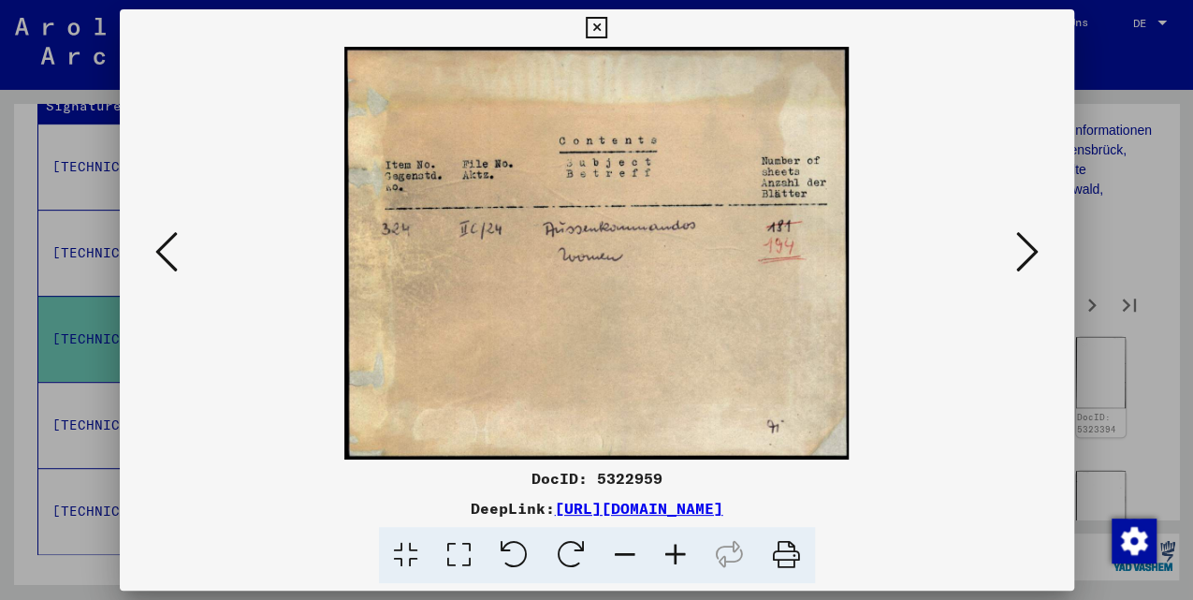
click at [1016, 255] on icon at bounding box center [1027, 251] width 22 height 45
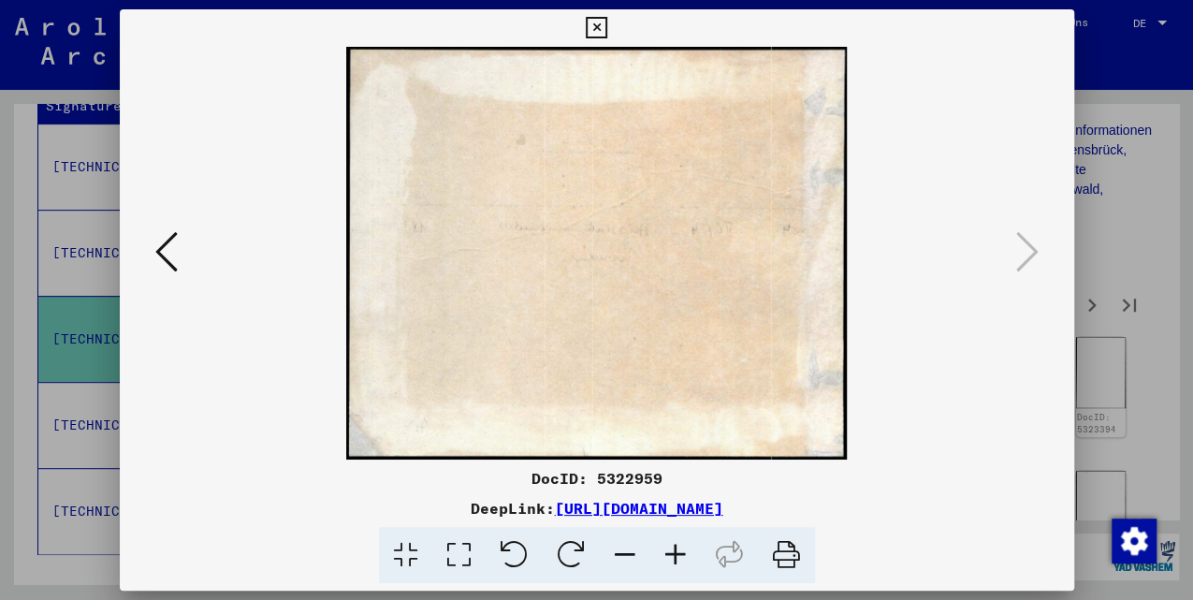
click at [178, 261] on button at bounding box center [167, 252] width 34 height 53
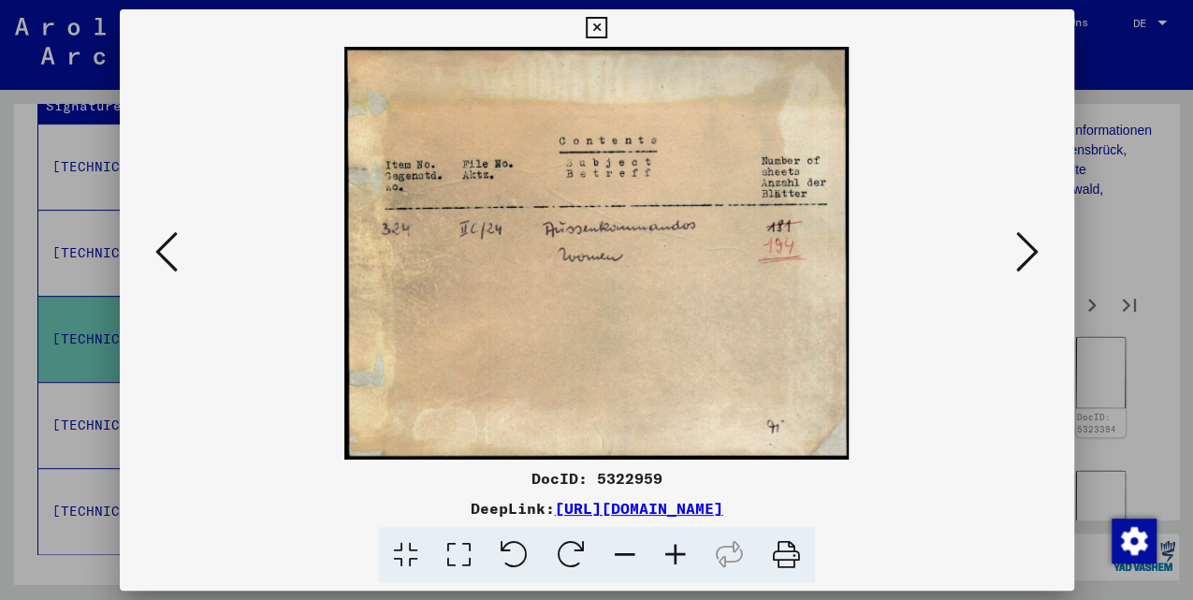
click at [1008, 248] on img at bounding box center [596, 253] width 827 height 413
click at [1025, 255] on icon at bounding box center [1027, 251] width 22 height 45
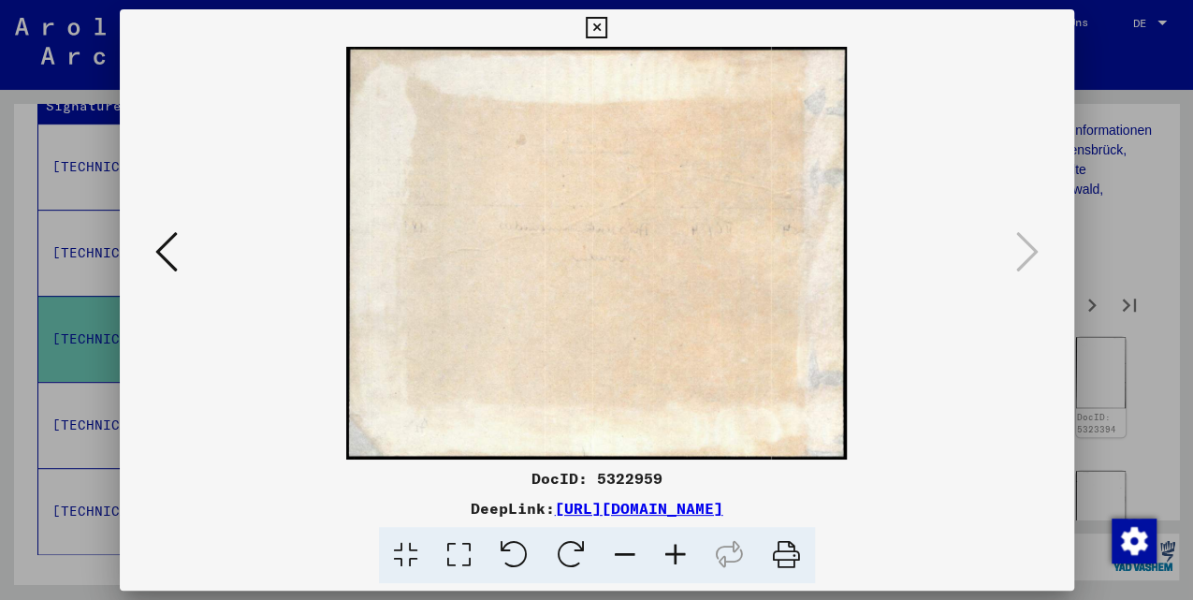
click at [1110, 143] on div at bounding box center [596, 300] width 1193 height 600
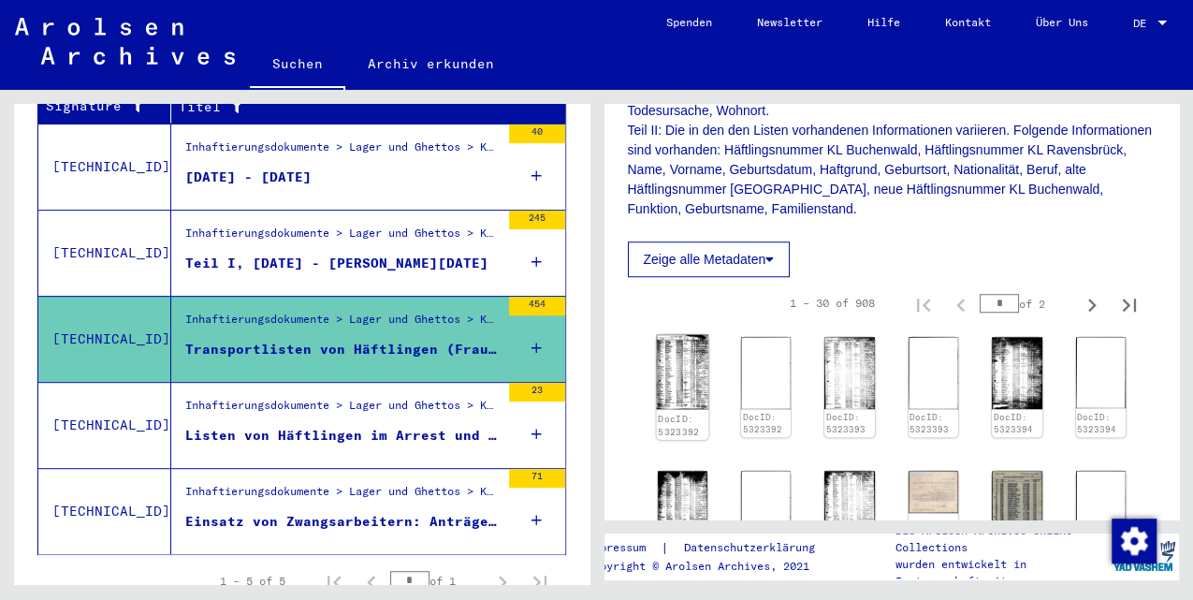
click at [697, 335] on img at bounding box center [682, 372] width 52 height 75
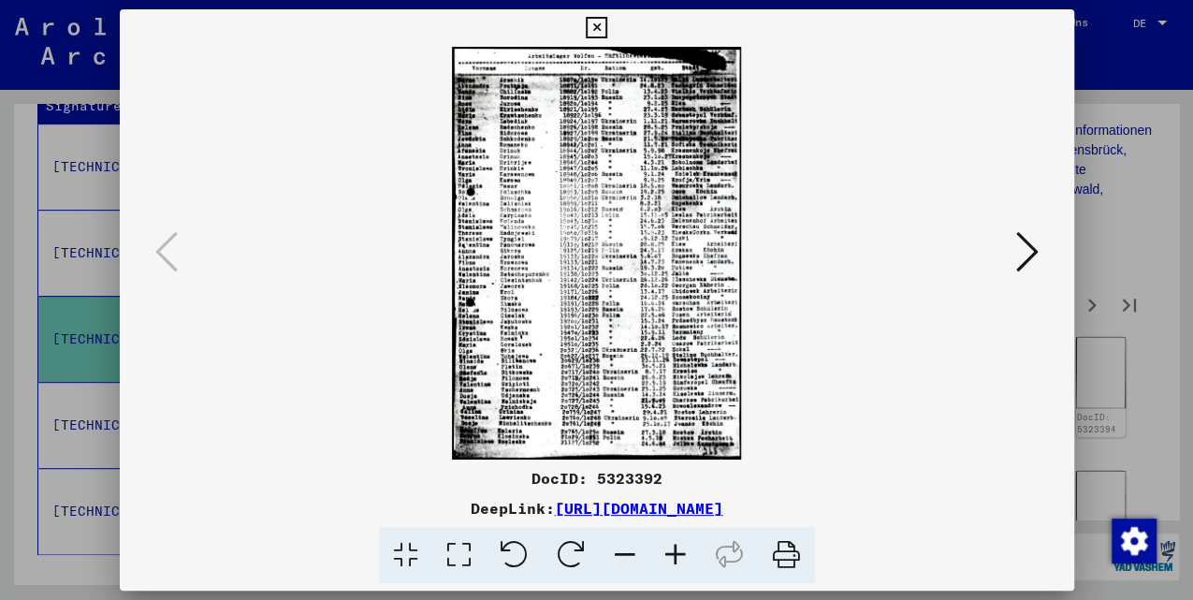
click at [1020, 240] on icon at bounding box center [1027, 251] width 22 height 45
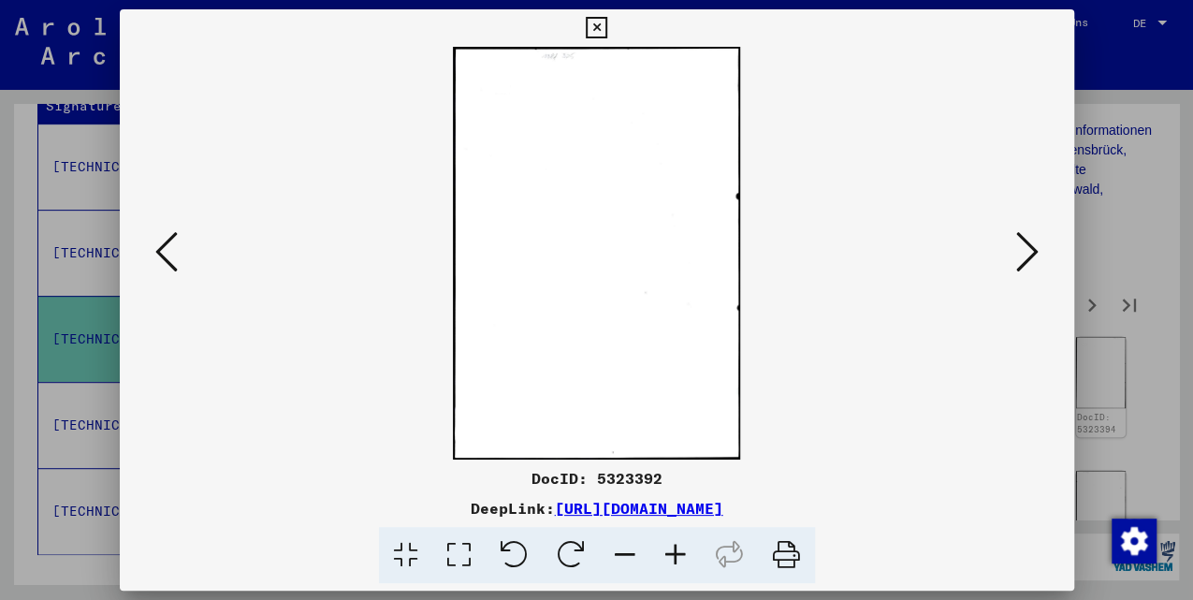
click at [1020, 240] on icon at bounding box center [1027, 251] width 22 height 45
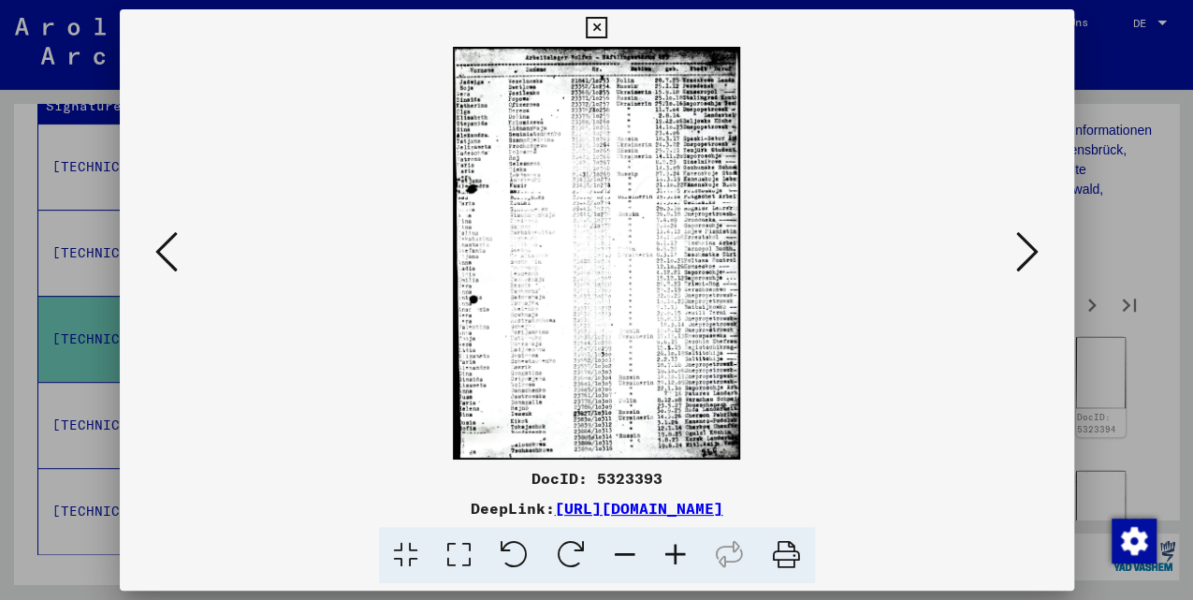
click at [1020, 240] on icon at bounding box center [1027, 251] width 22 height 45
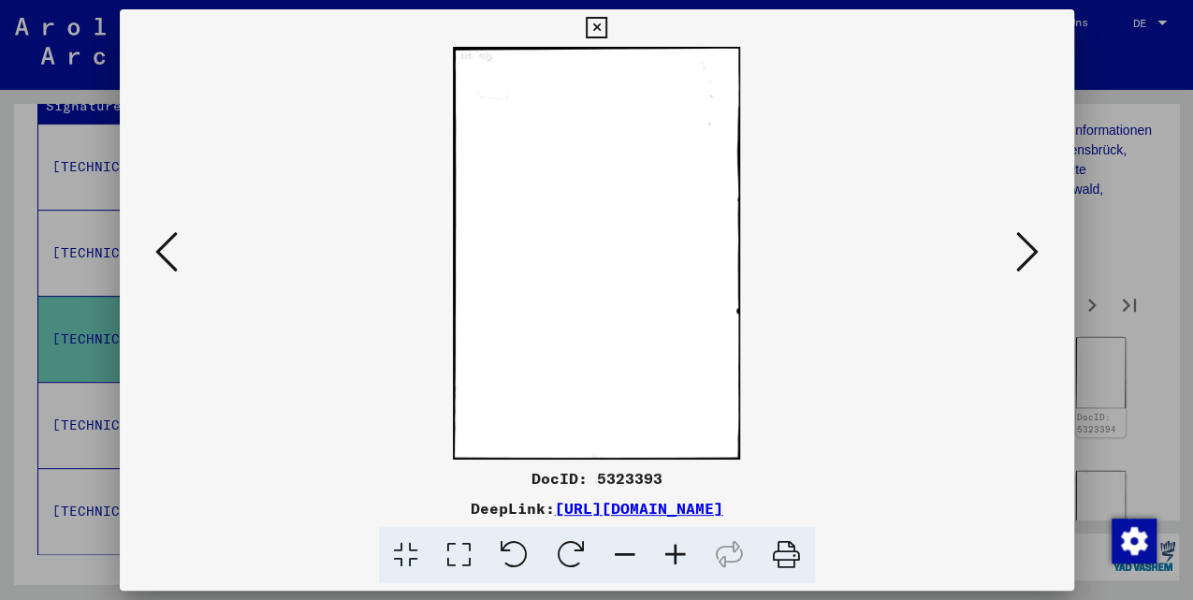
click at [1020, 240] on icon at bounding box center [1027, 251] width 22 height 45
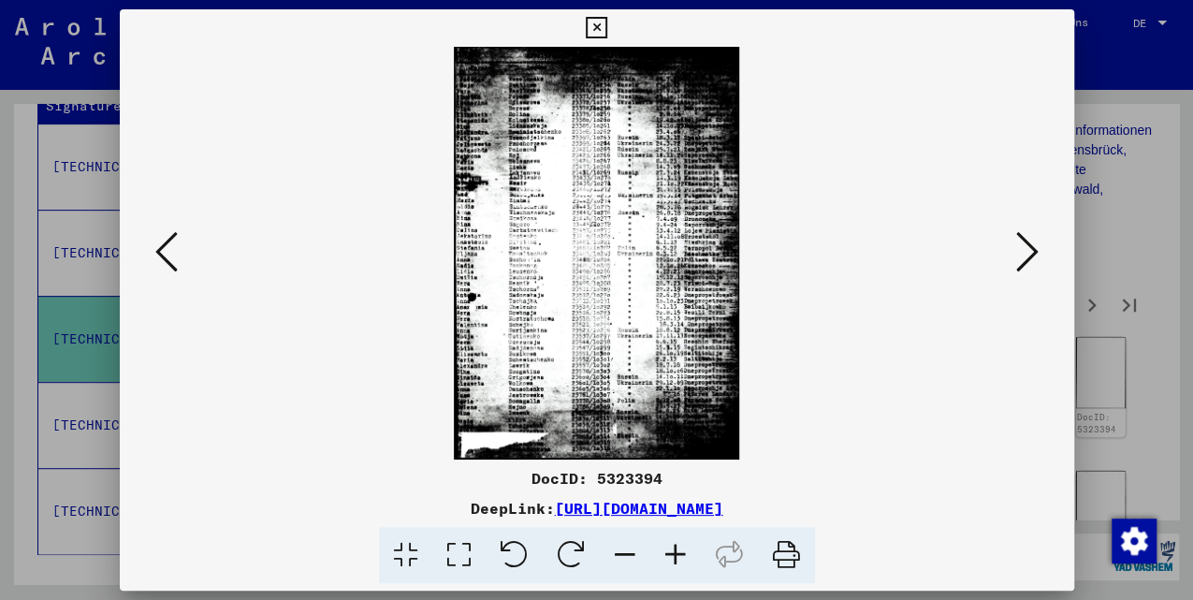
click at [1020, 240] on icon at bounding box center [1027, 251] width 22 height 45
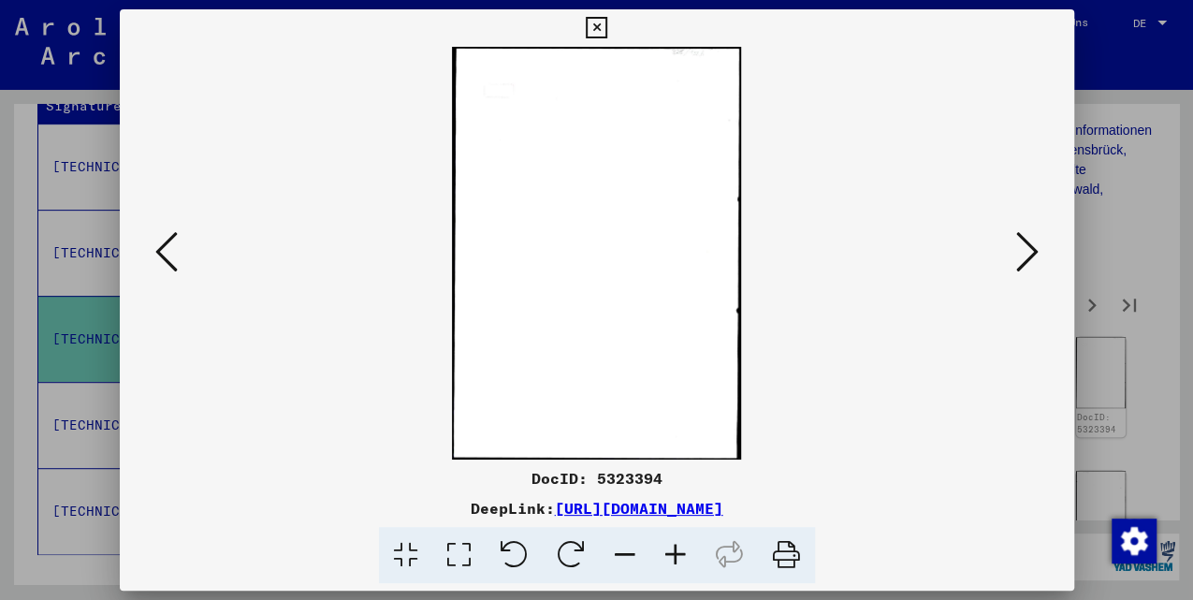
click at [1020, 240] on icon at bounding box center [1027, 251] width 22 height 45
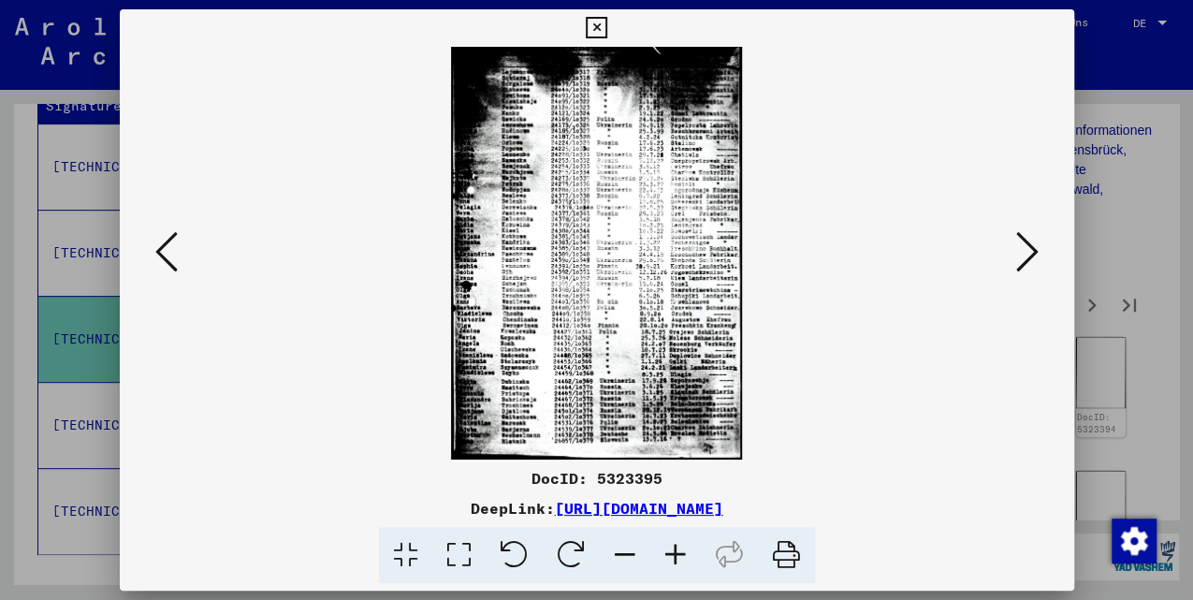
click at [1020, 241] on icon at bounding box center [1027, 251] width 22 height 45
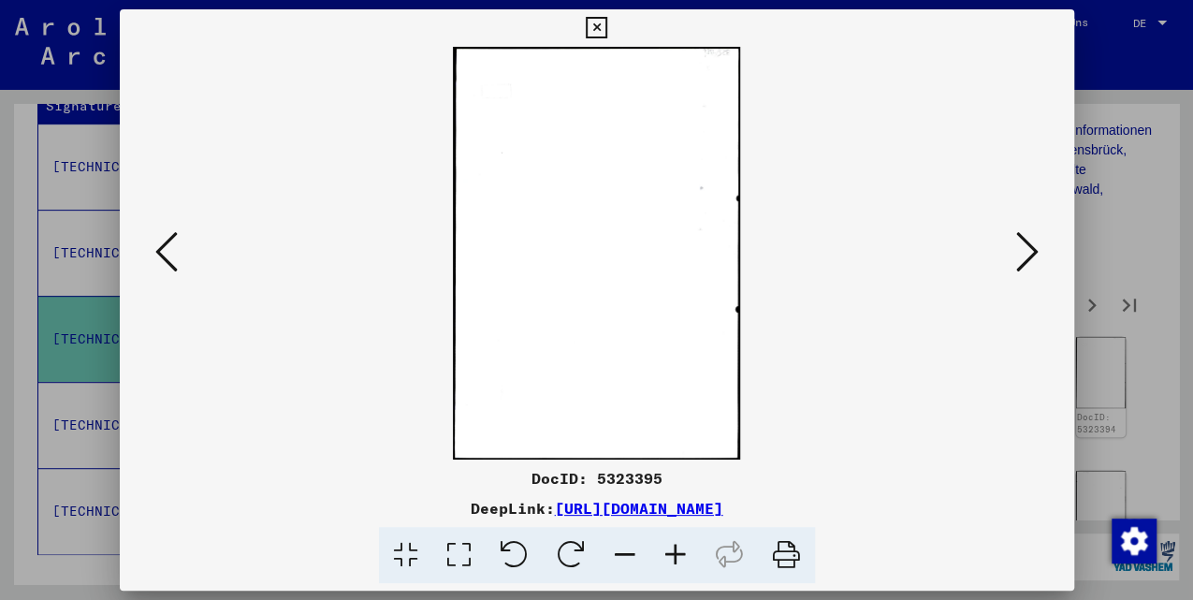
click at [1020, 241] on icon at bounding box center [1027, 251] width 22 height 45
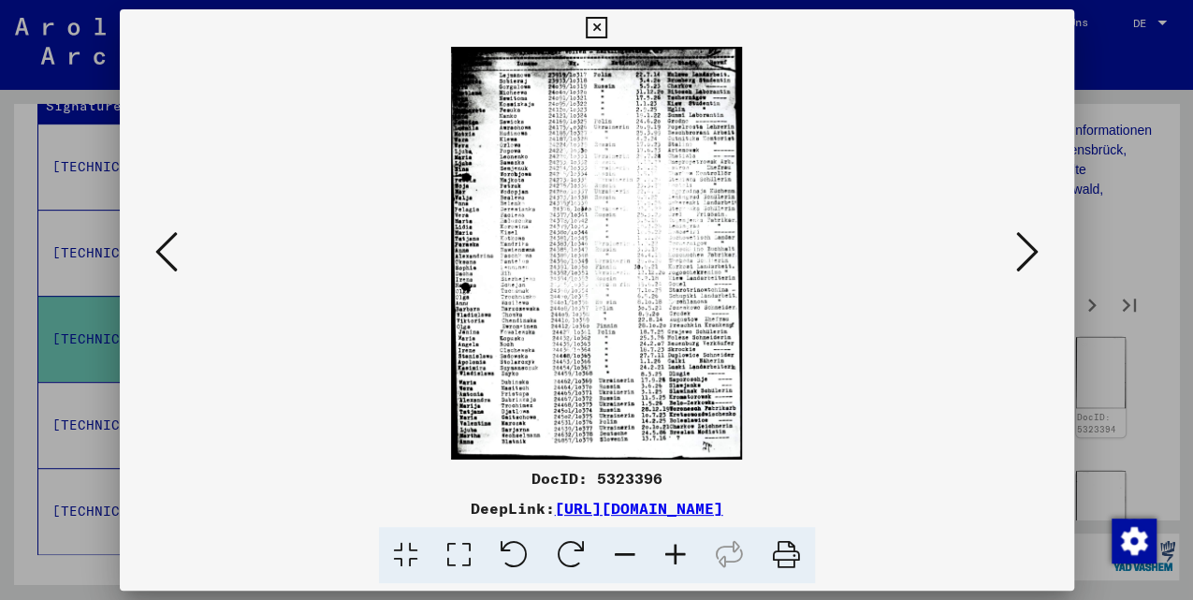
click at [1020, 241] on icon at bounding box center [1027, 251] width 22 height 45
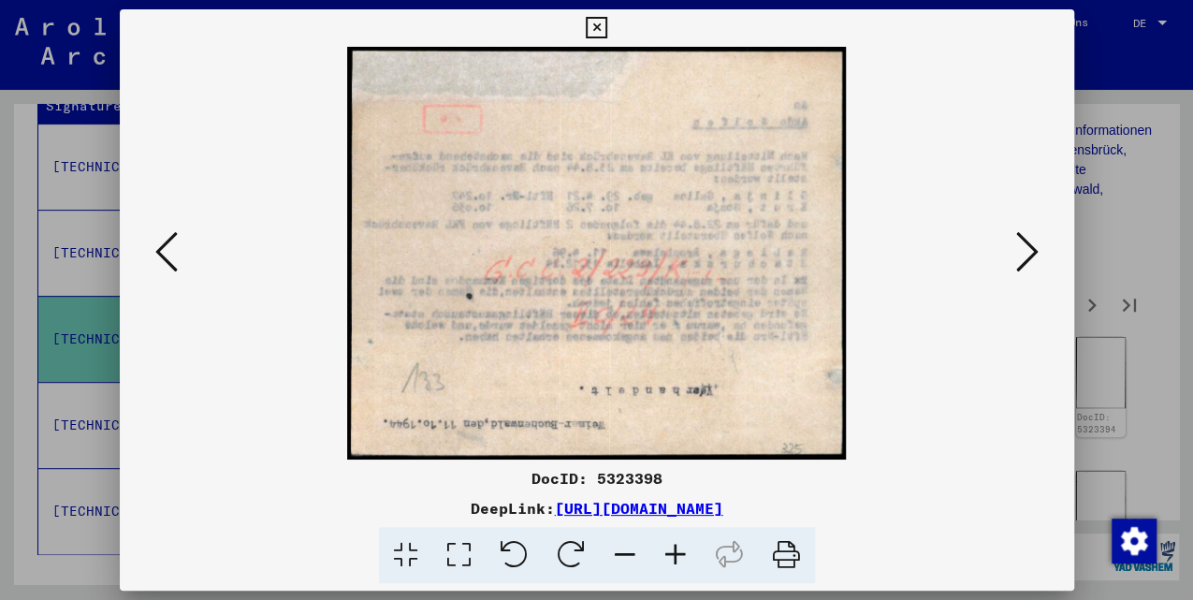
click at [1016, 241] on icon at bounding box center [1027, 251] width 22 height 45
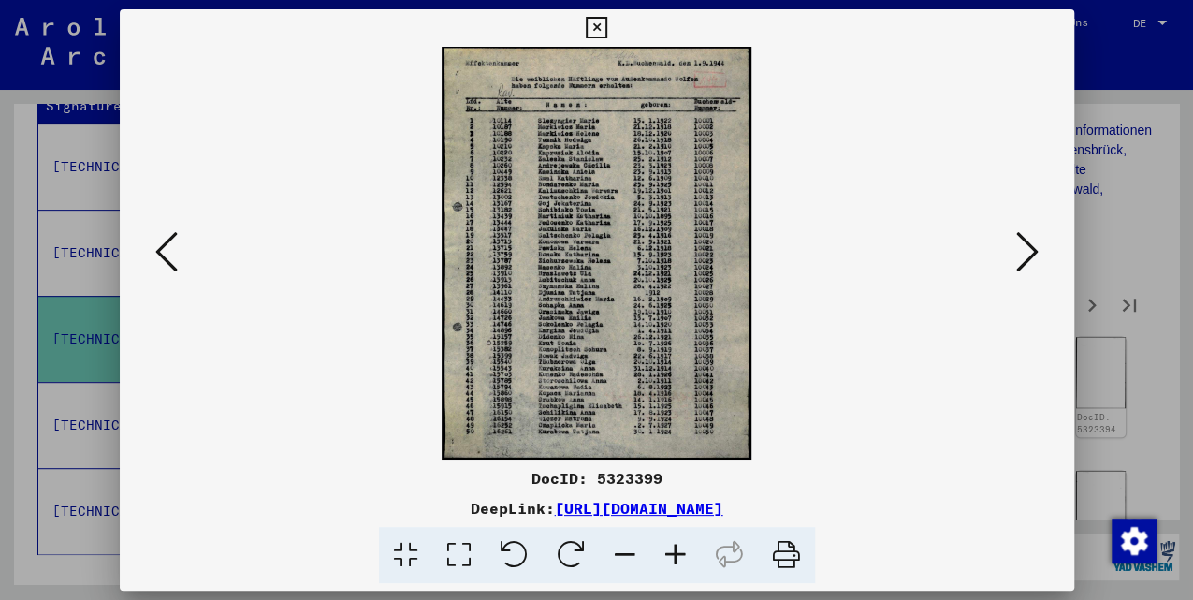
click at [172, 241] on icon at bounding box center [166, 251] width 22 height 45
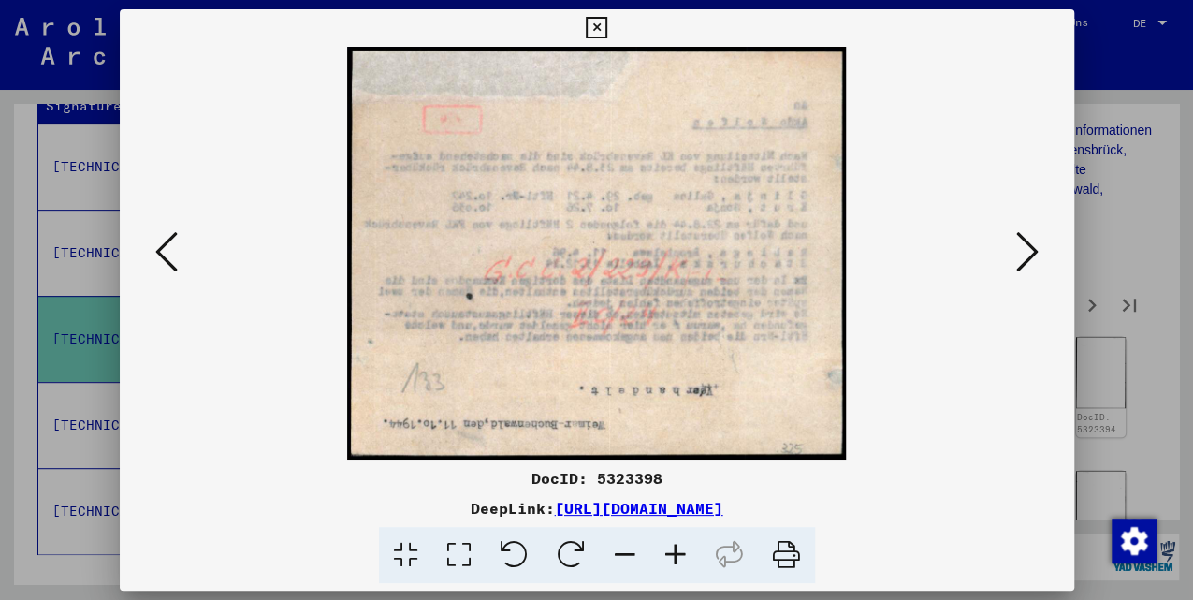
click at [986, 342] on img at bounding box center [596, 253] width 827 height 413
click at [1022, 269] on icon at bounding box center [1027, 251] width 22 height 45
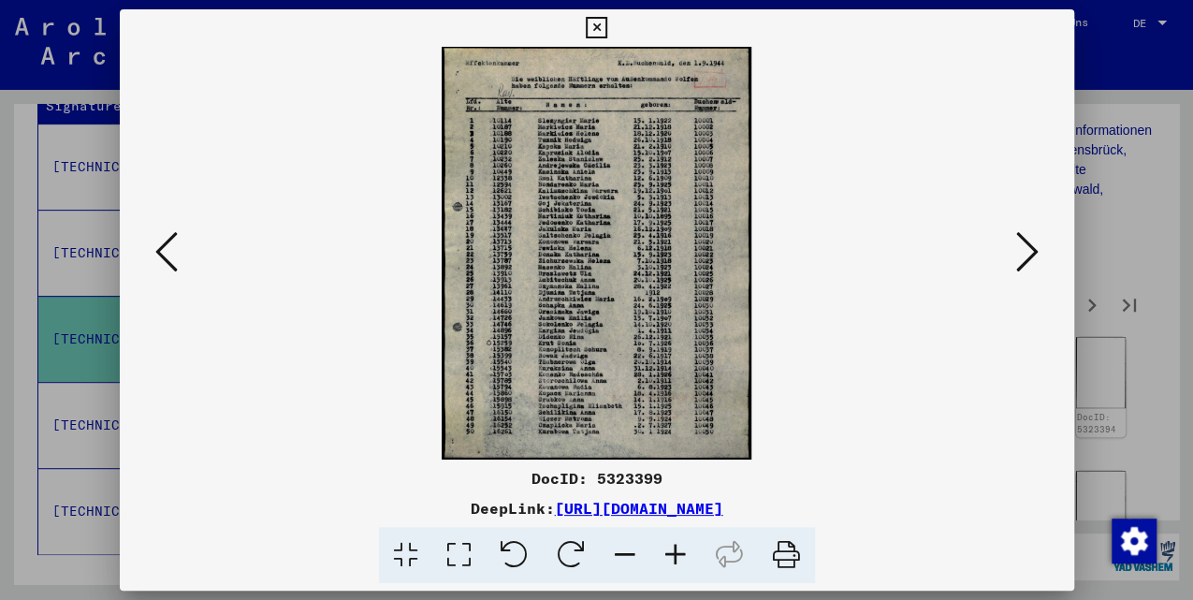
click at [1024, 266] on icon at bounding box center [1027, 251] width 22 height 45
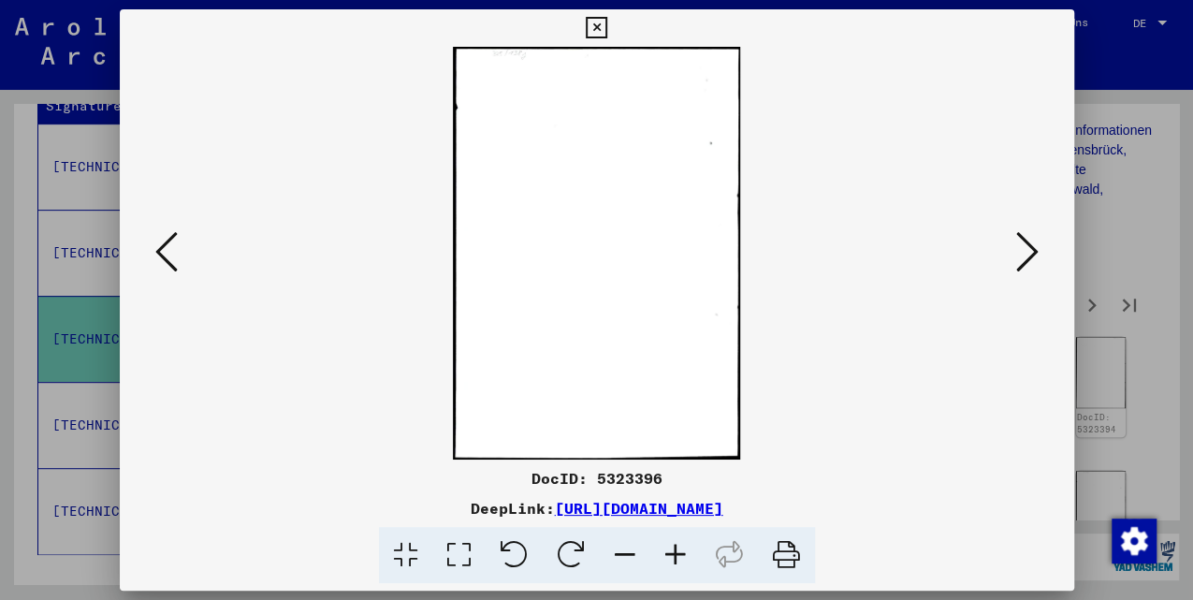
click at [159, 266] on icon at bounding box center [166, 251] width 22 height 45
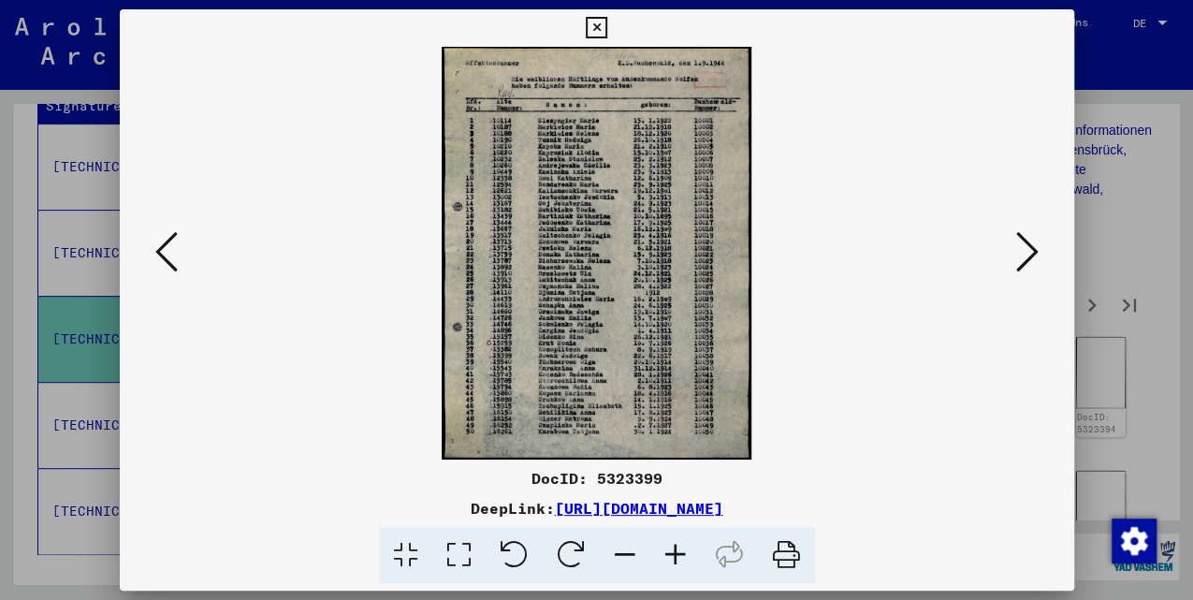
click at [981, 242] on img at bounding box center [596, 253] width 827 height 413
click at [1040, 242] on button at bounding box center [1028, 252] width 34 height 53
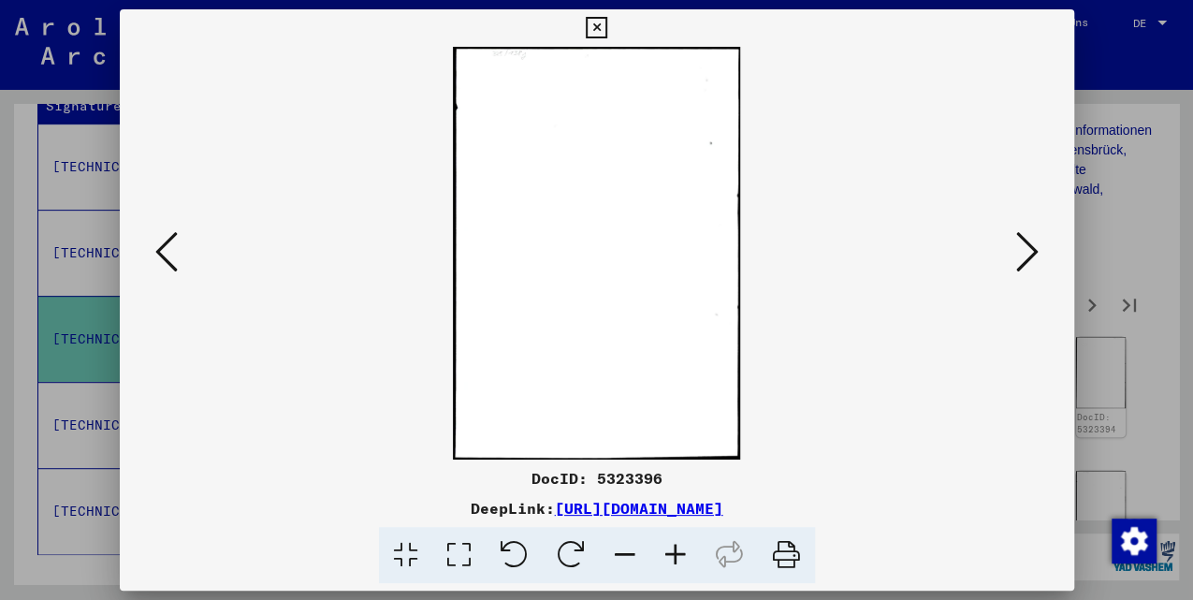
click at [1040, 242] on button at bounding box center [1028, 252] width 34 height 53
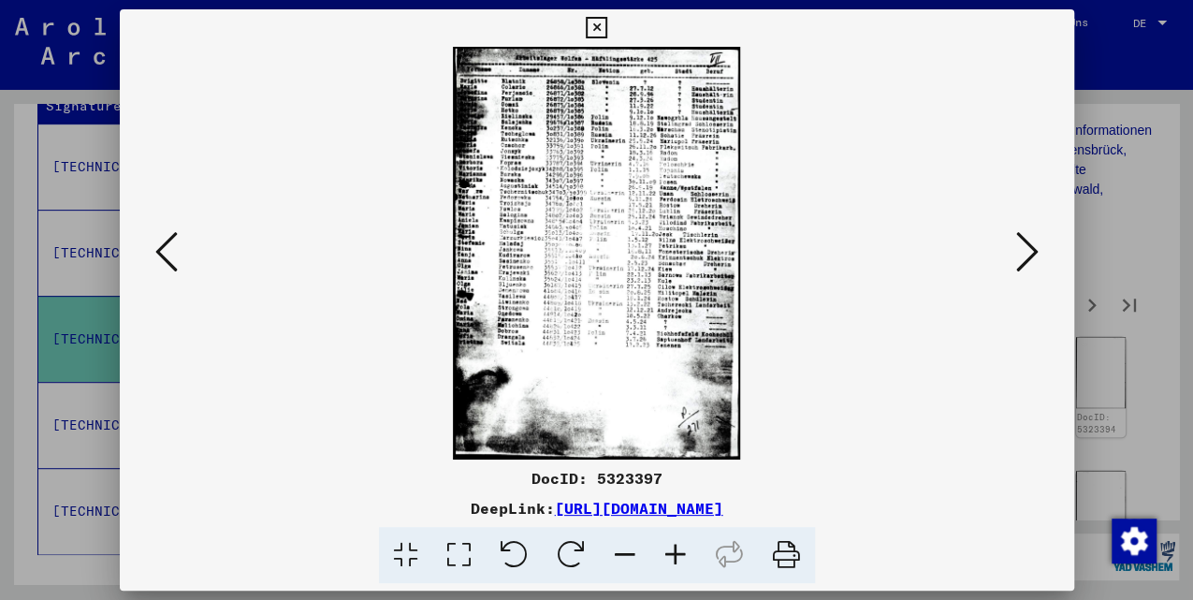
click at [1040, 242] on button at bounding box center [1028, 252] width 34 height 53
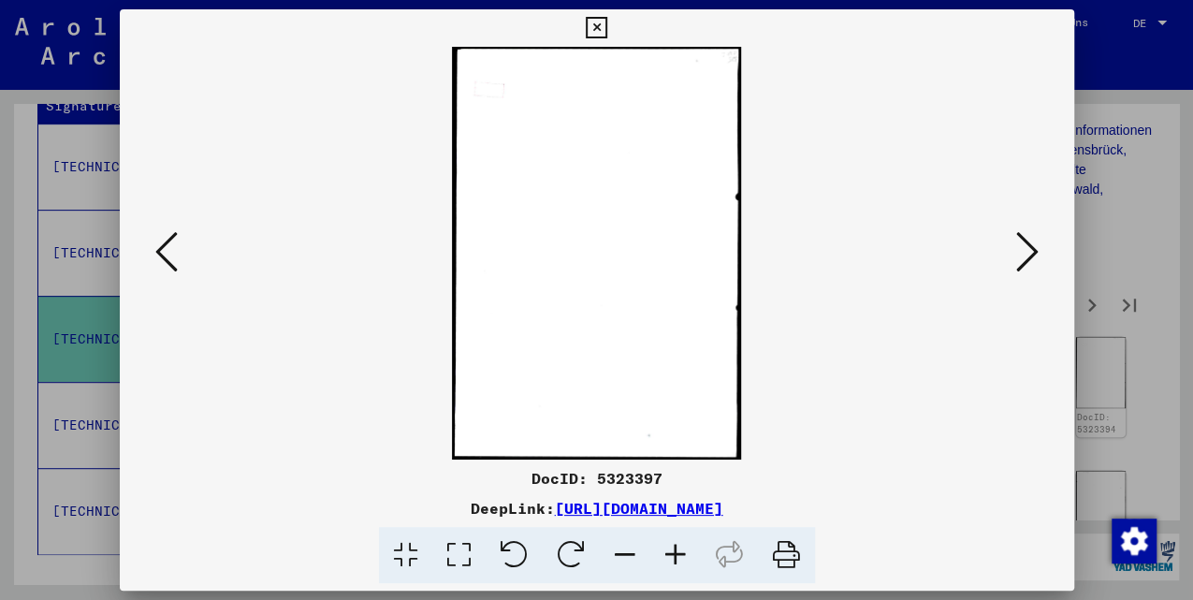
click at [1040, 242] on button at bounding box center [1028, 252] width 34 height 53
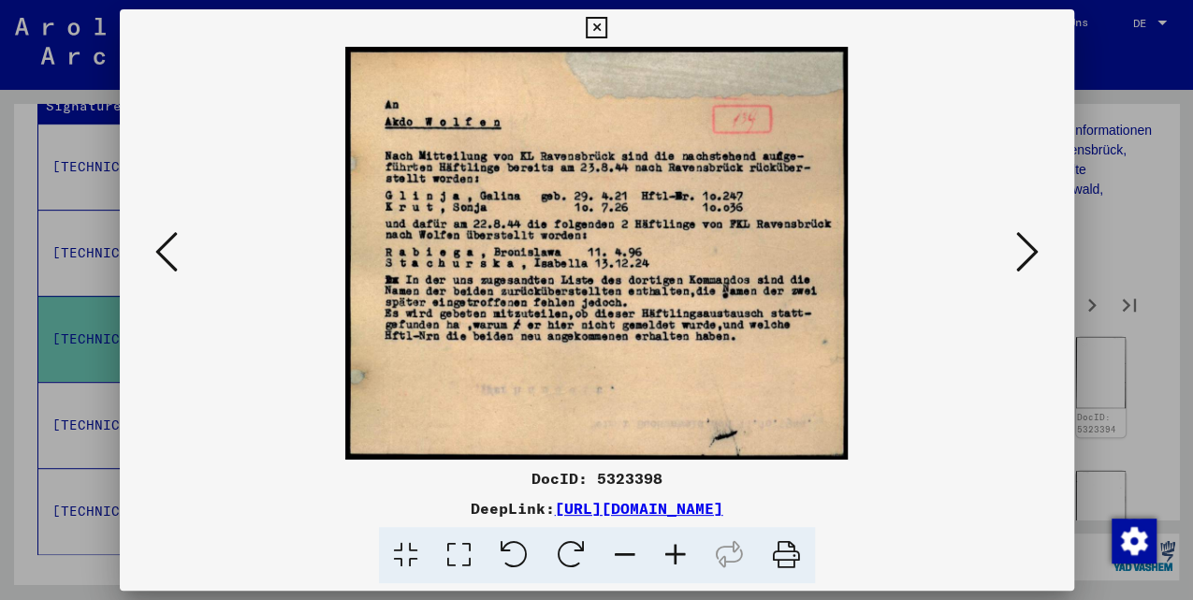
click at [1040, 242] on button at bounding box center [1028, 252] width 34 height 53
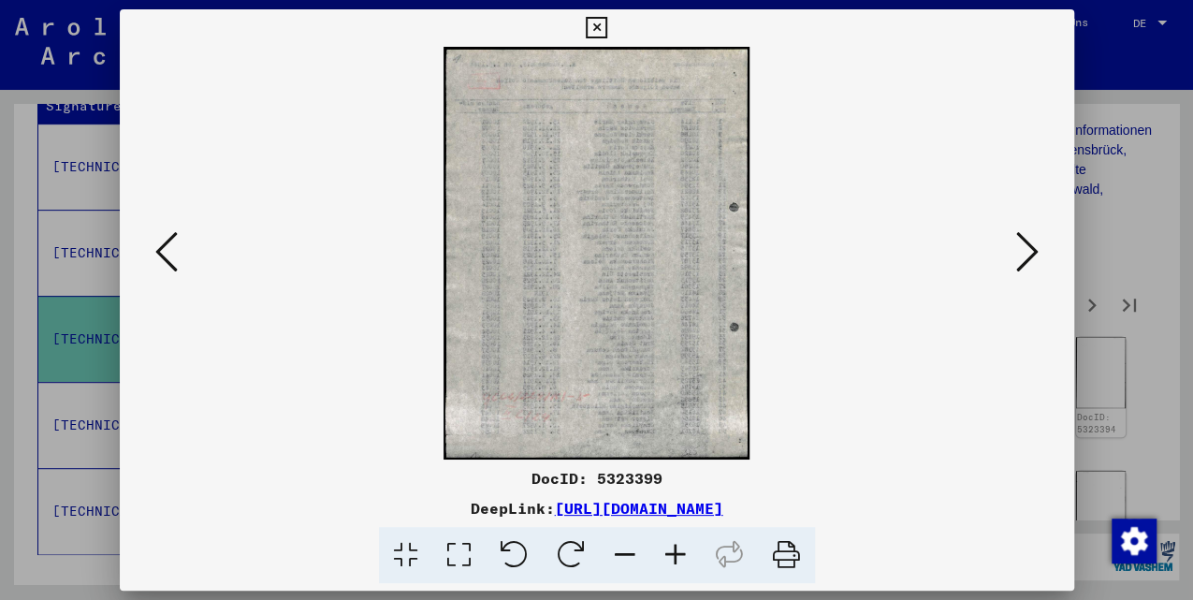
click at [1040, 242] on button at bounding box center [1028, 252] width 34 height 53
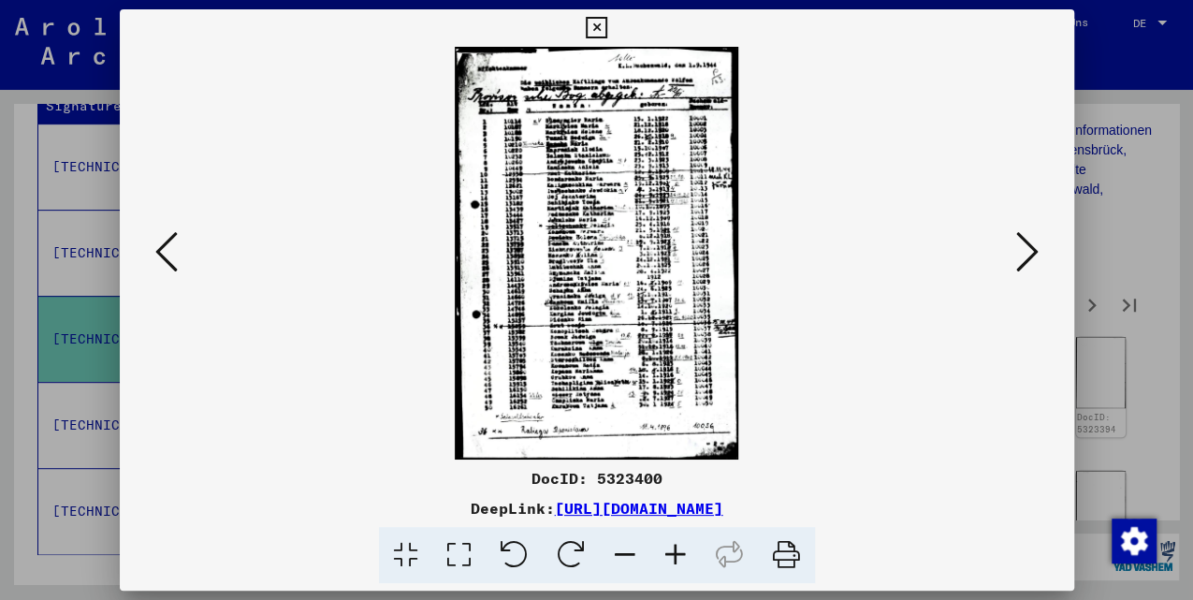
click at [1040, 242] on button at bounding box center [1028, 252] width 34 height 53
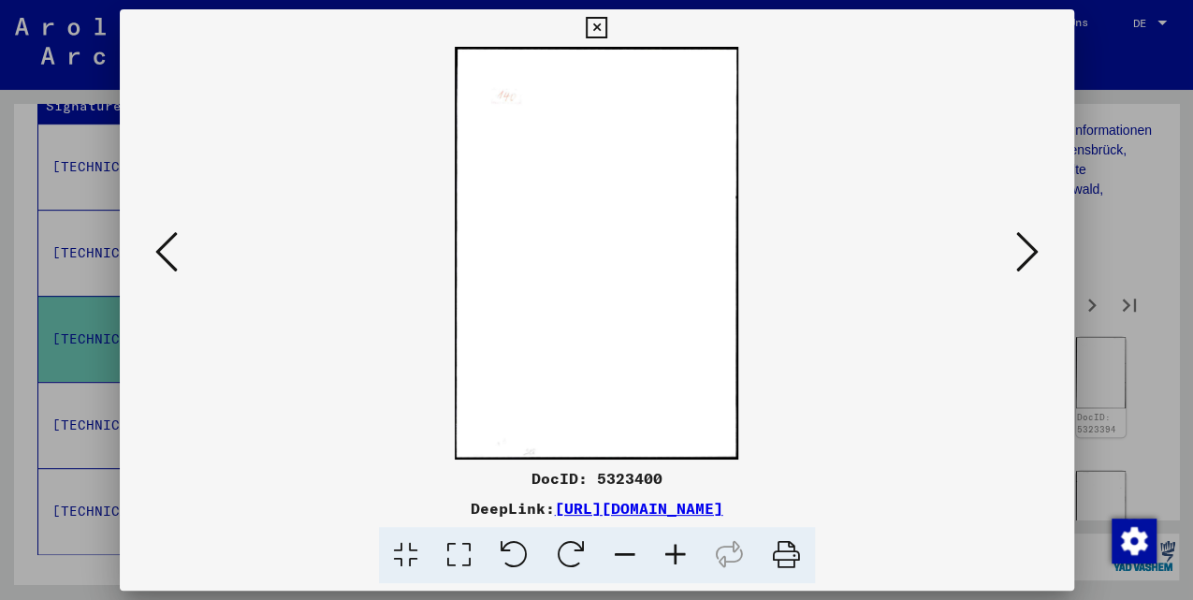
click at [1040, 242] on button at bounding box center [1028, 252] width 34 height 53
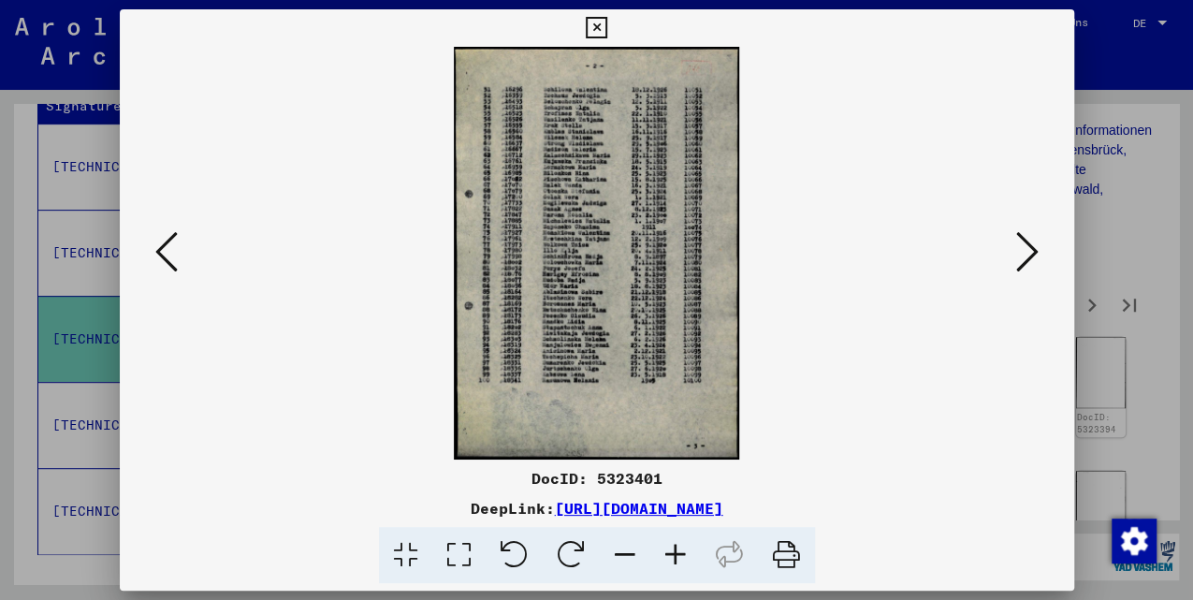
click at [1040, 242] on button at bounding box center [1028, 252] width 34 height 53
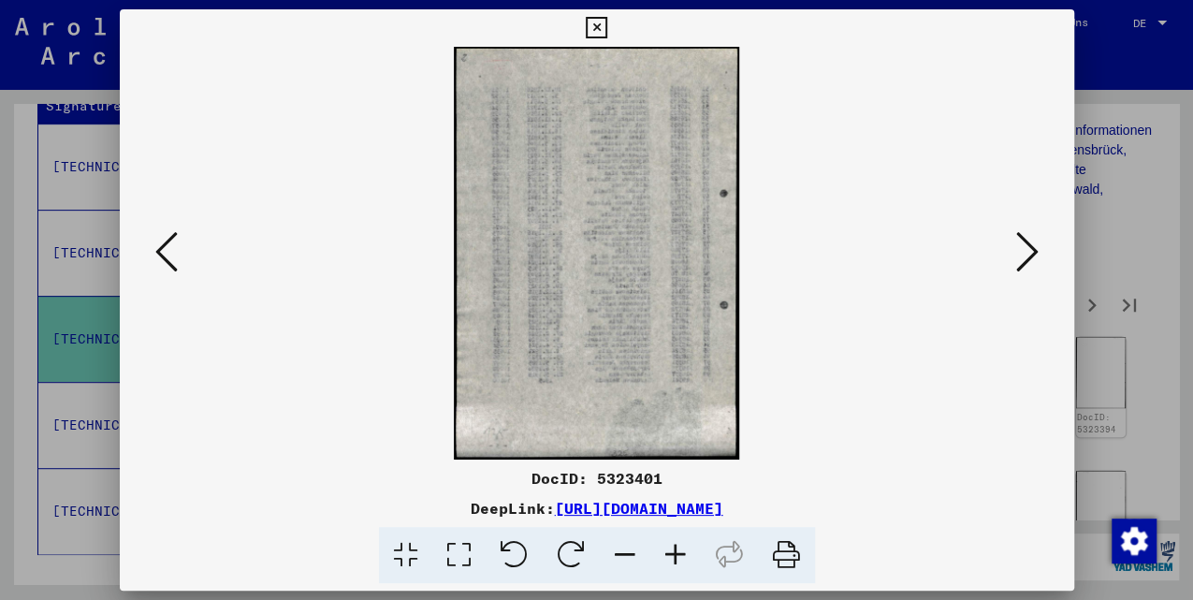
click at [1040, 242] on button at bounding box center [1028, 252] width 34 height 53
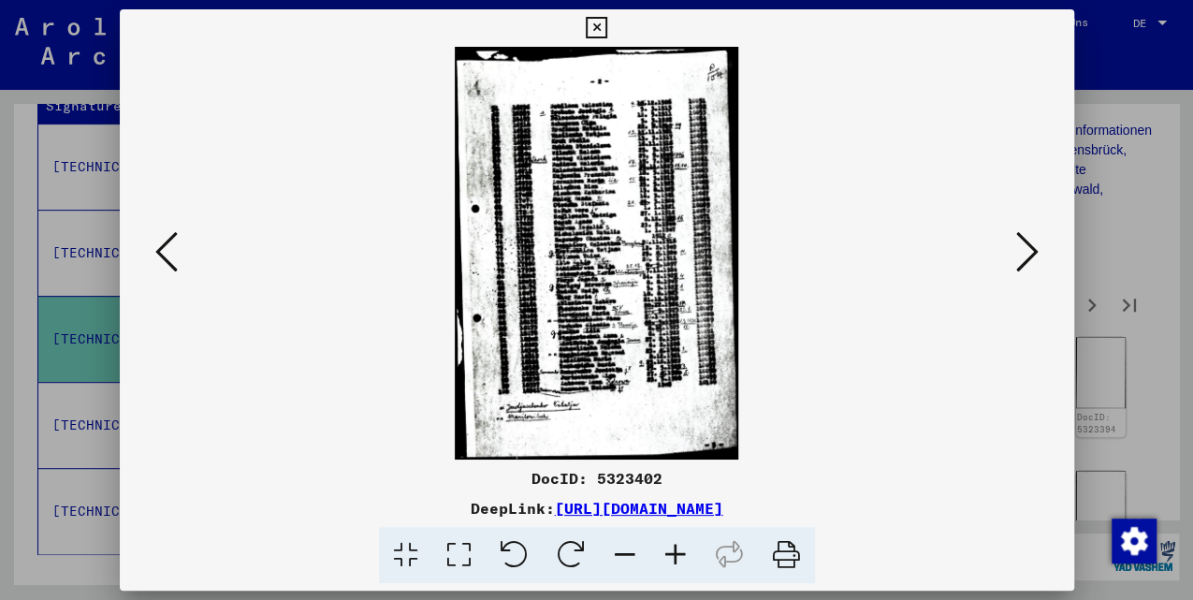
click at [1040, 242] on button at bounding box center [1028, 252] width 34 height 53
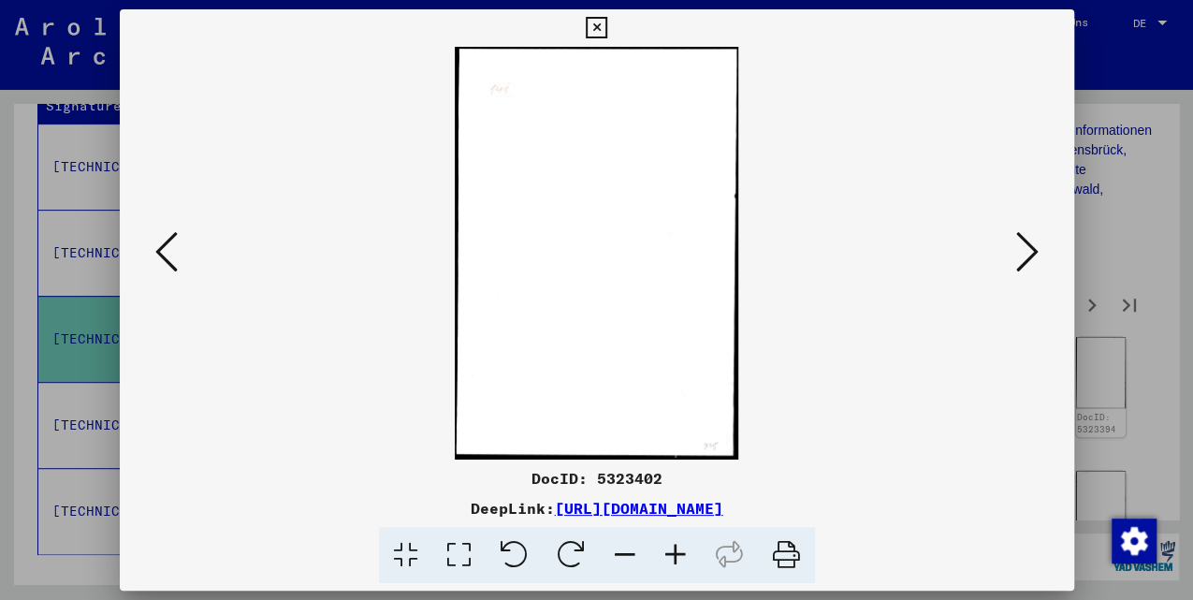
click at [1040, 242] on button at bounding box center [1028, 252] width 34 height 53
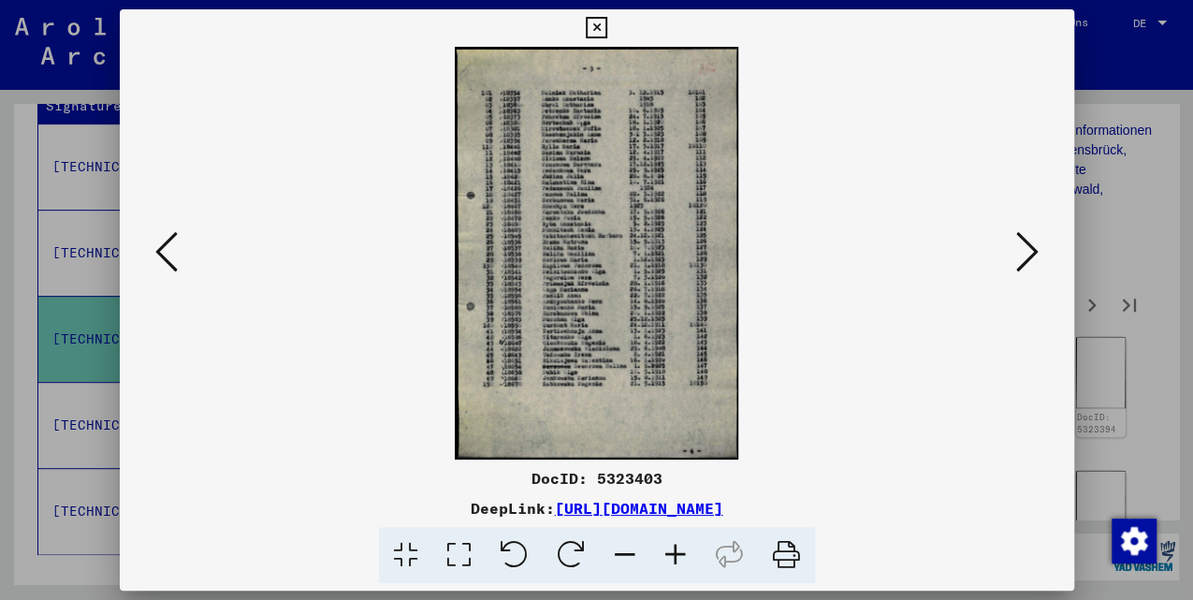
click at [1040, 242] on button at bounding box center [1028, 252] width 34 height 53
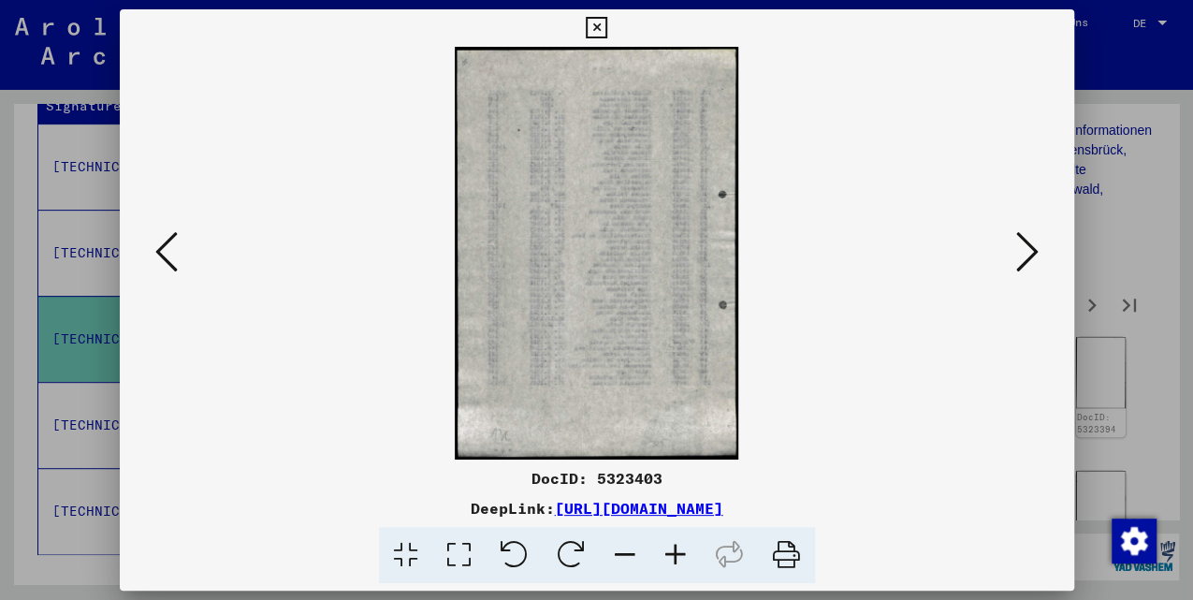
click at [1040, 242] on button at bounding box center [1028, 252] width 34 height 53
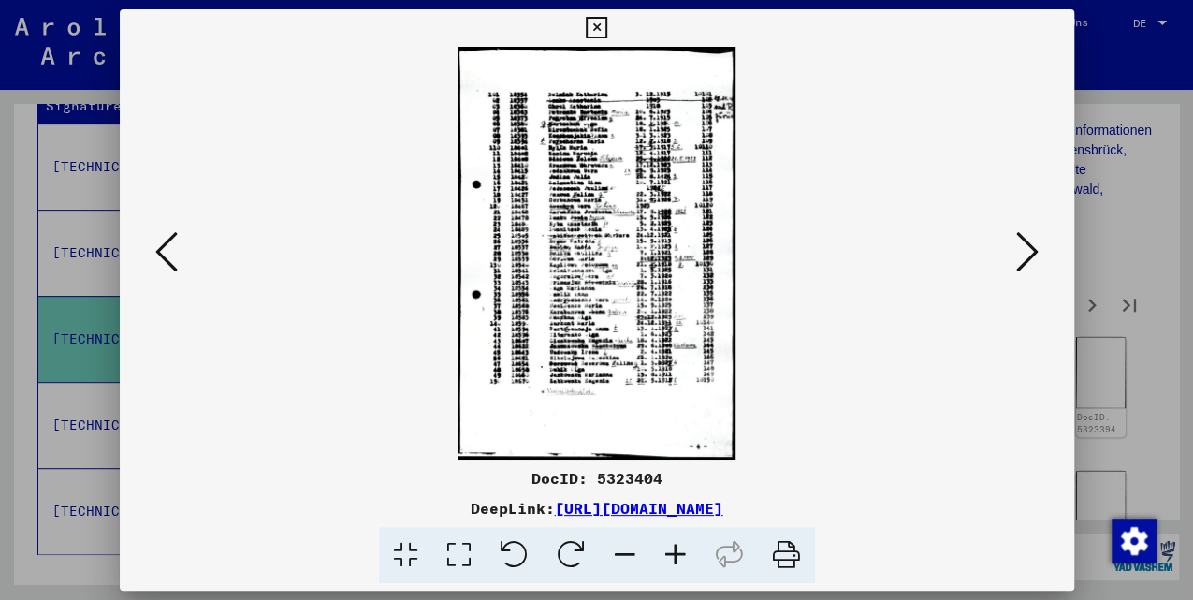
click at [1040, 242] on button at bounding box center [1028, 252] width 34 height 53
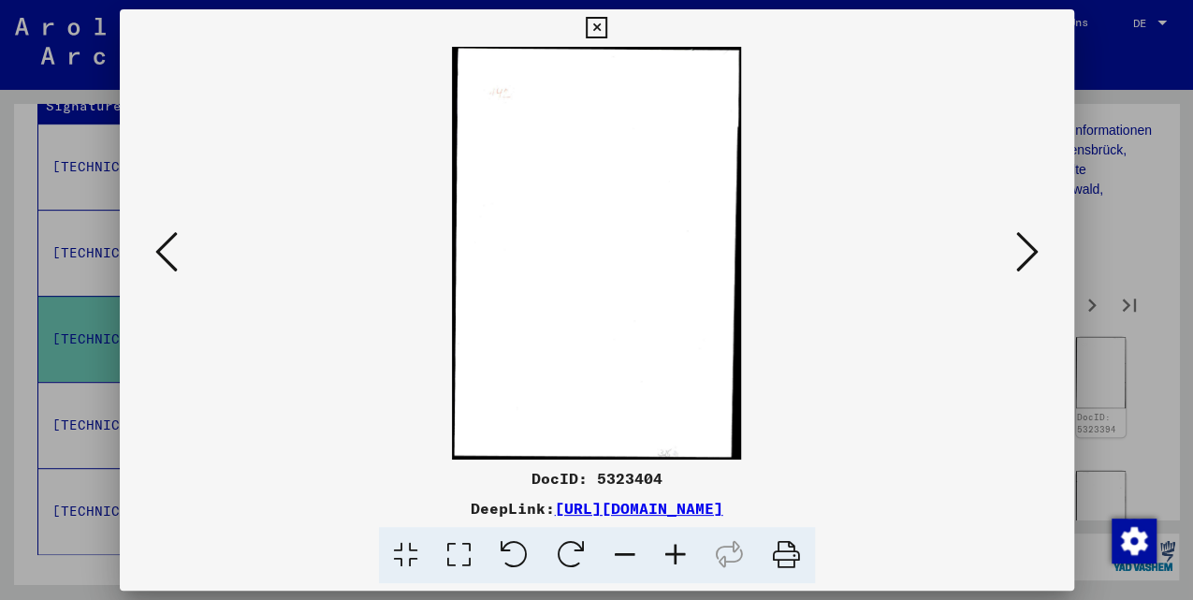
click at [1040, 242] on button at bounding box center [1028, 252] width 34 height 53
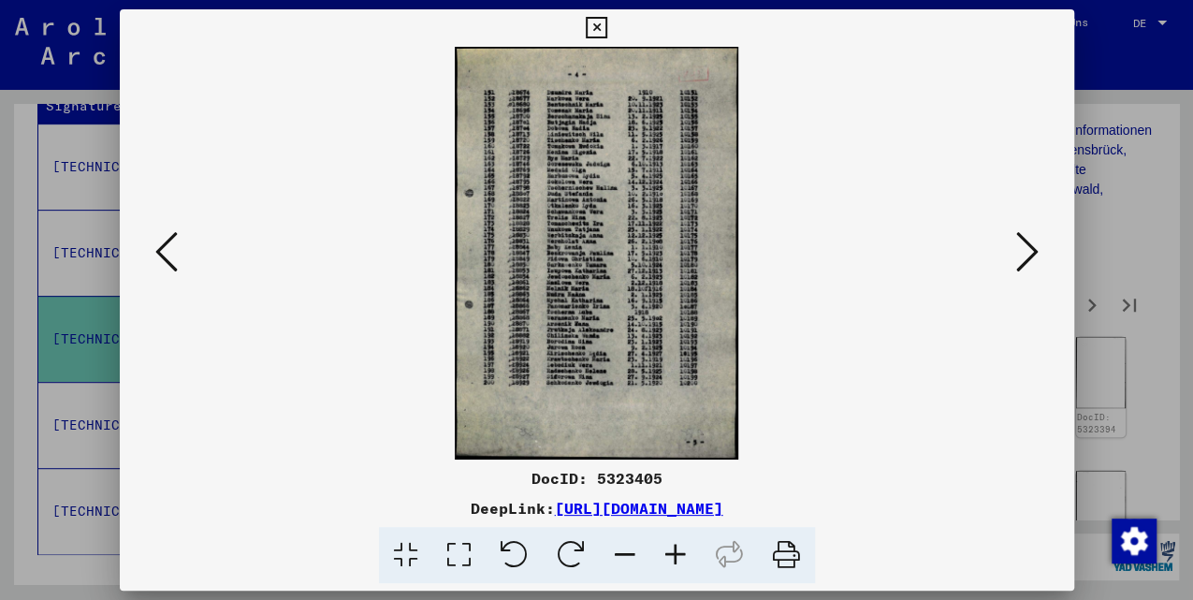
click at [1040, 242] on button at bounding box center [1028, 252] width 34 height 53
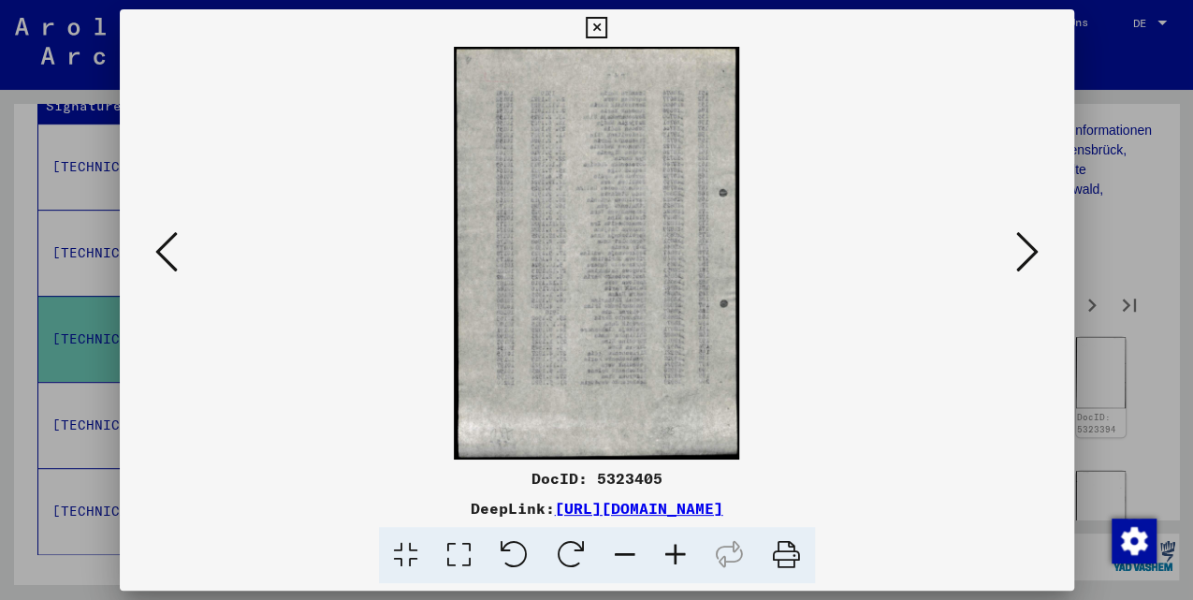
click at [172, 253] on icon at bounding box center [166, 251] width 22 height 45
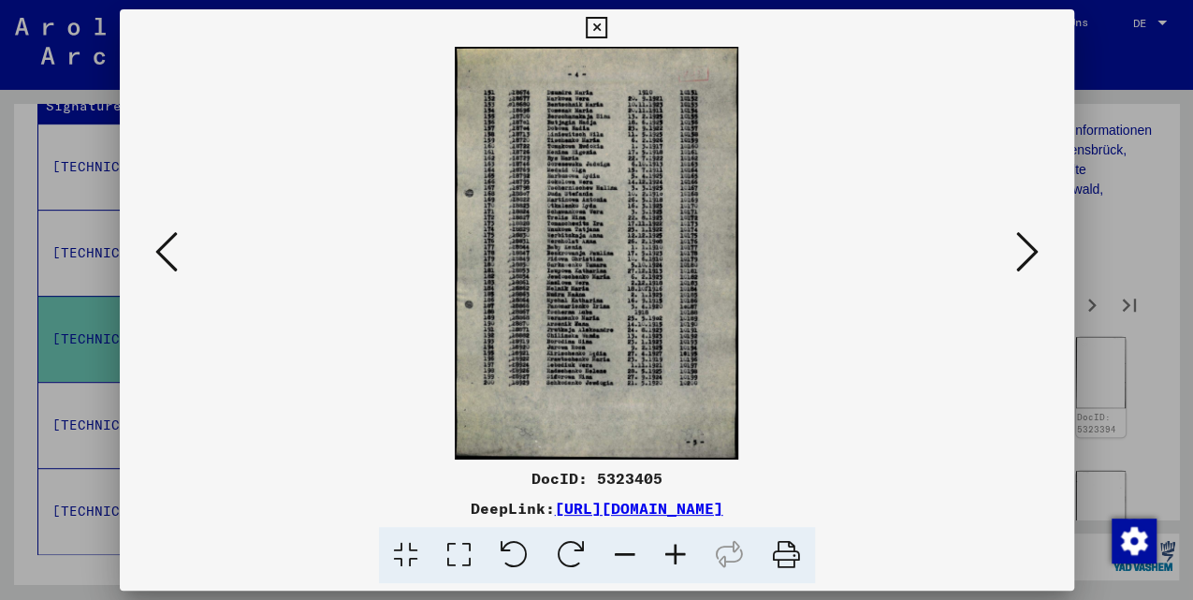
click at [1031, 252] on icon at bounding box center [1027, 251] width 22 height 45
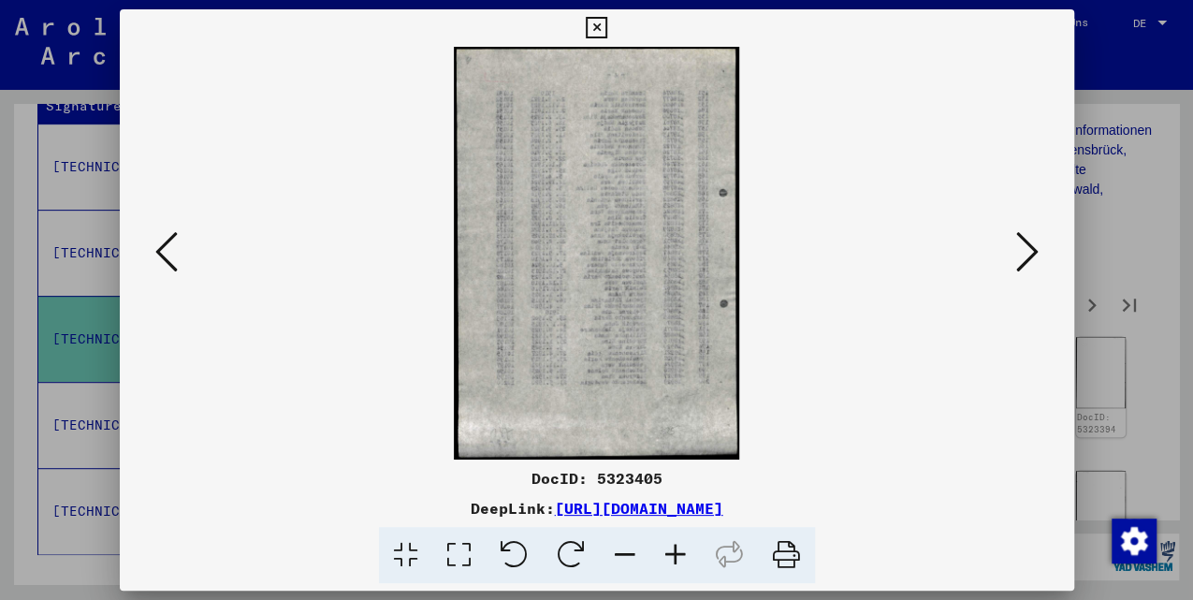
click at [1031, 252] on icon at bounding box center [1027, 251] width 22 height 45
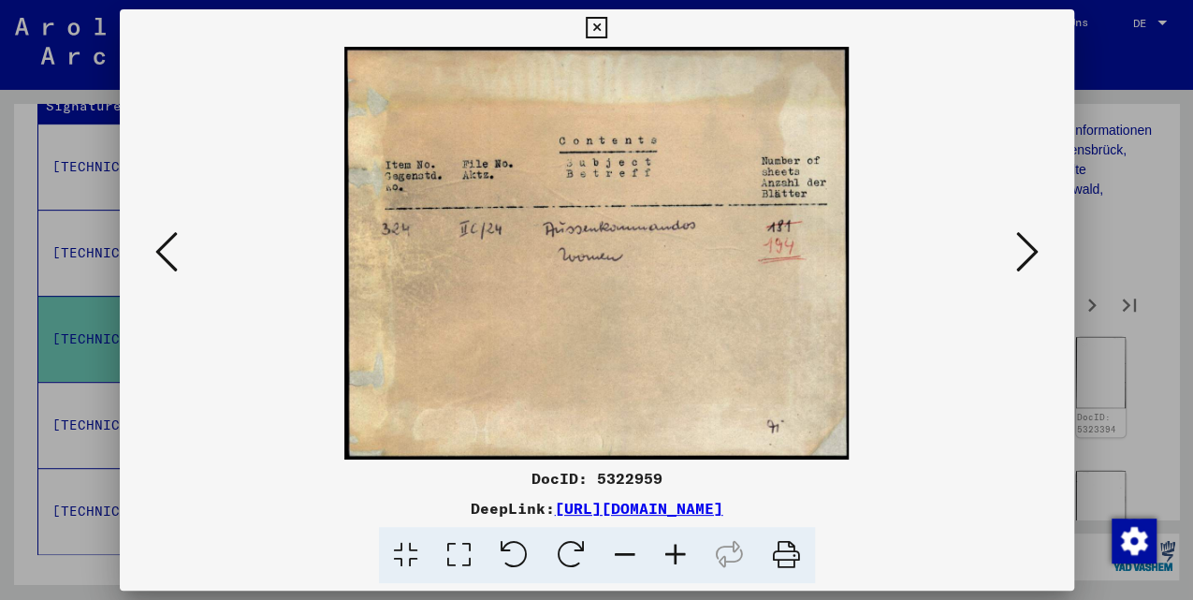
click at [1029, 252] on icon at bounding box center [1027, 251] width 22 height 45
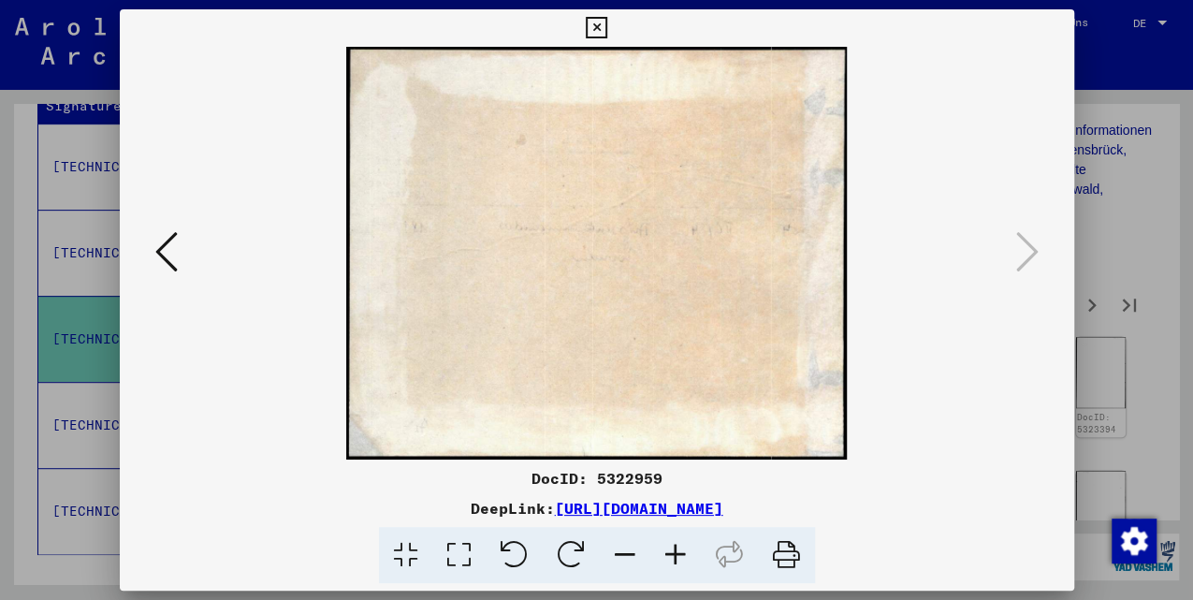
click at [1117, 238] on div at bounding box center [596, 300] width 1193 height 600
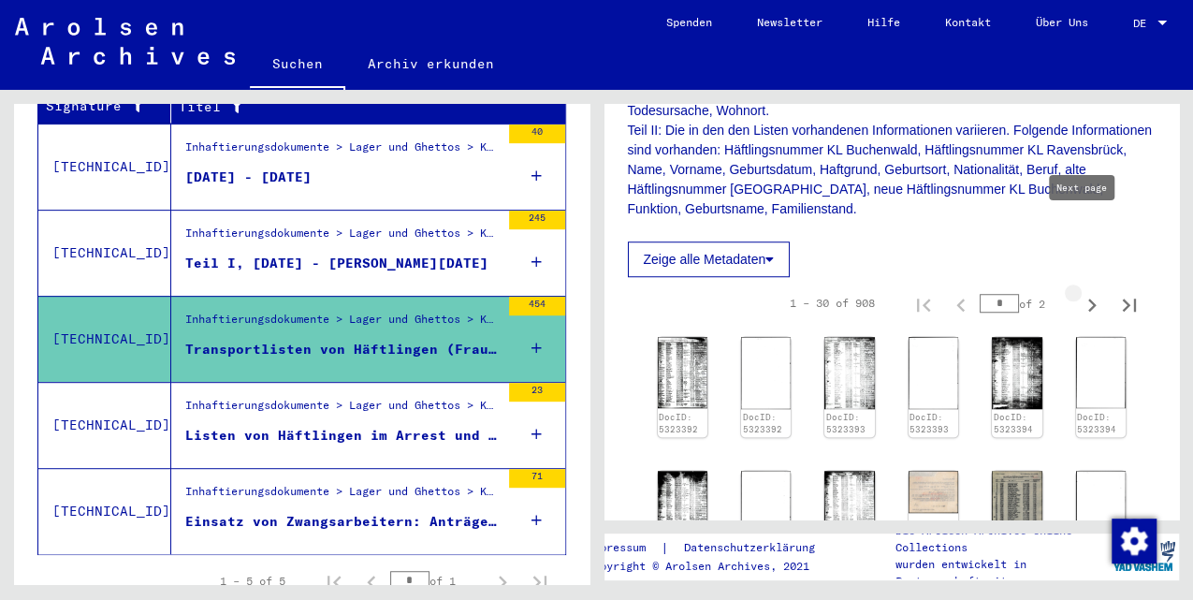
click at [1079, 292] on icon "Next page" at bounding box center [1092, 305] width 26 height 26
type input "*"
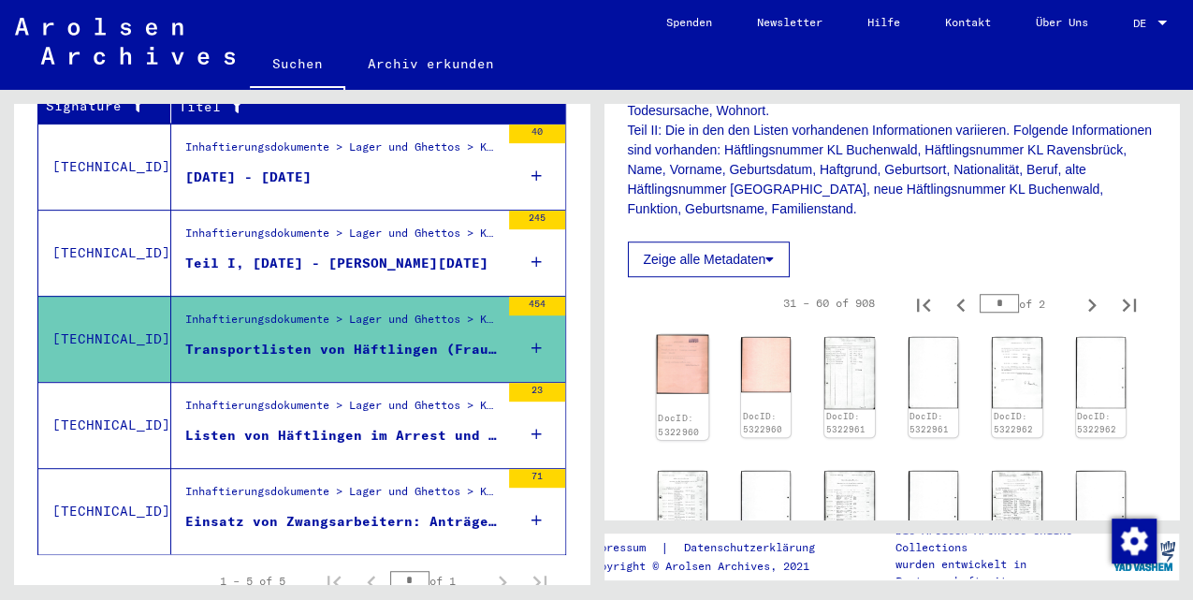
click at [678, 413] on link "DocID: 5322960" at bounding box center [678, 425] width 41 height 24
